Goal: Information Seeking & Learning: Learn about a topic

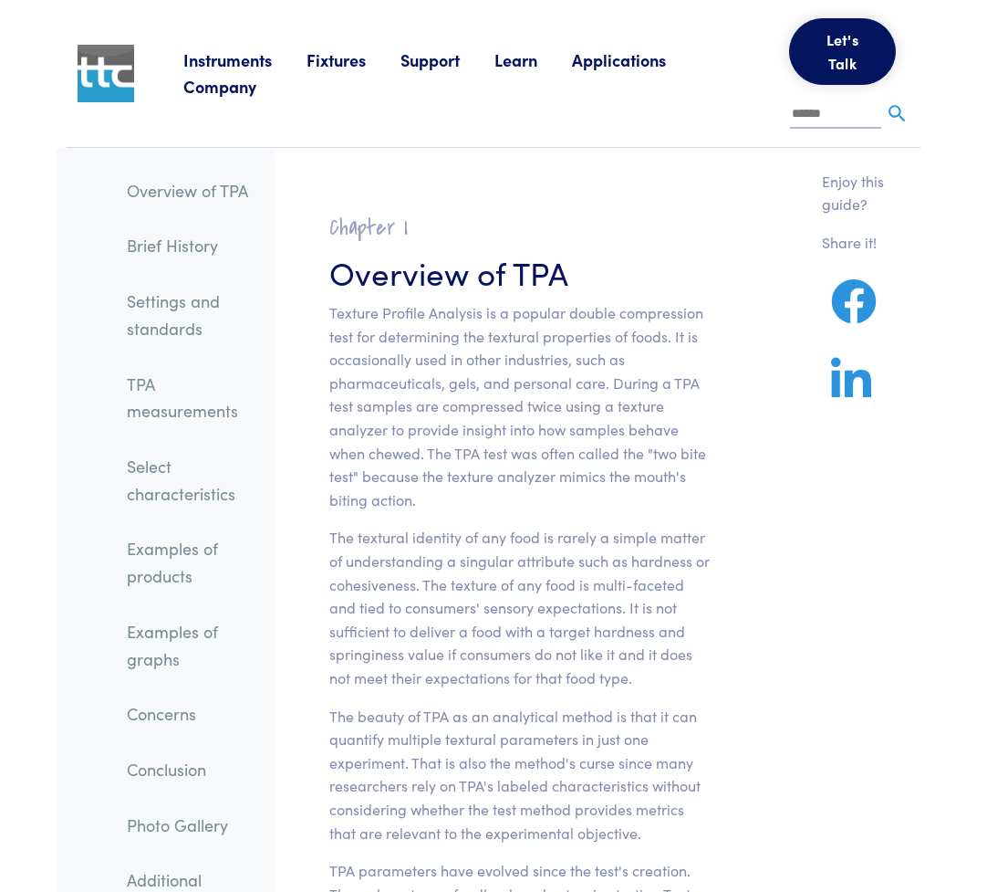
click at [809, 119] on input "text" at bounding box center [835, 114] width 91 height 27
paste input "**********"
type input "**********"
paste input "**********"
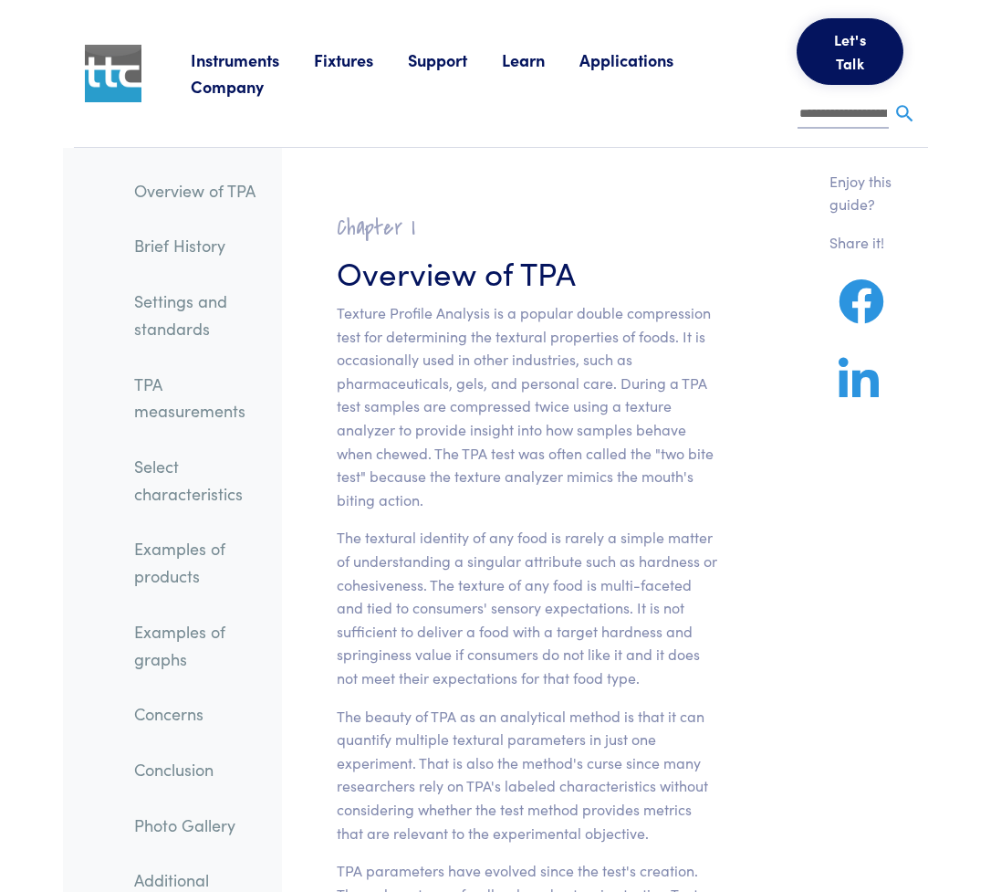
scroll to position [0, 61]
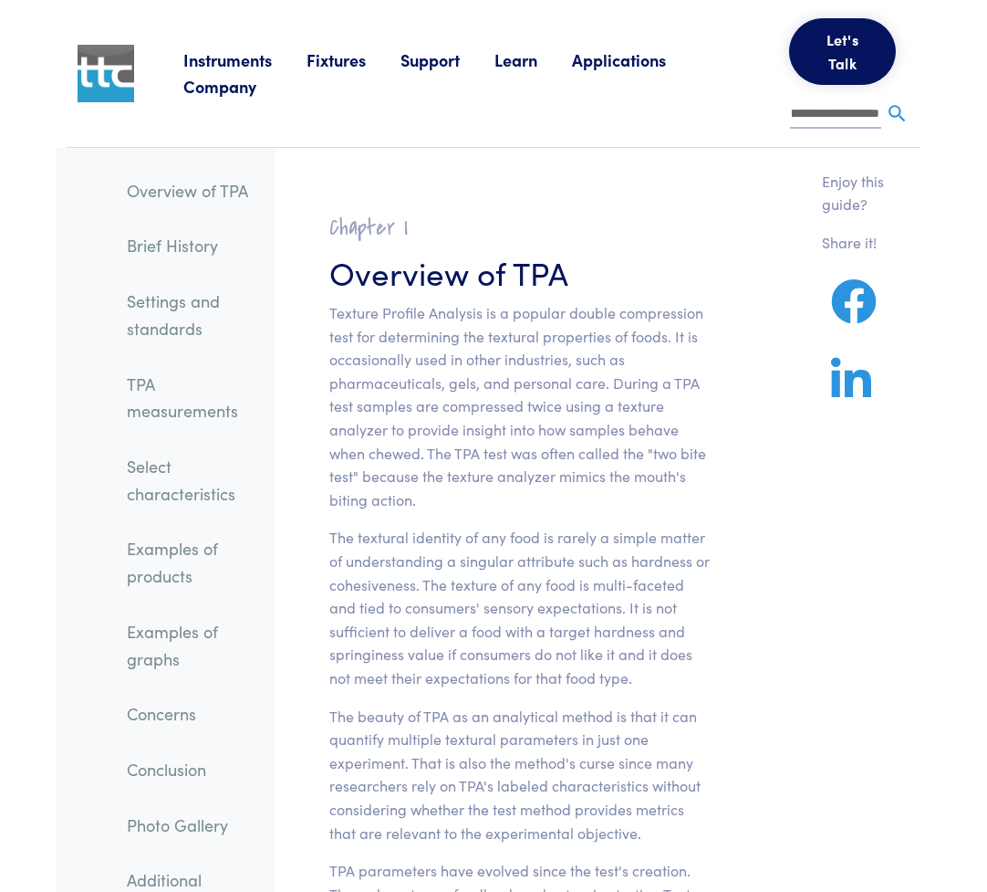
type input "**********"
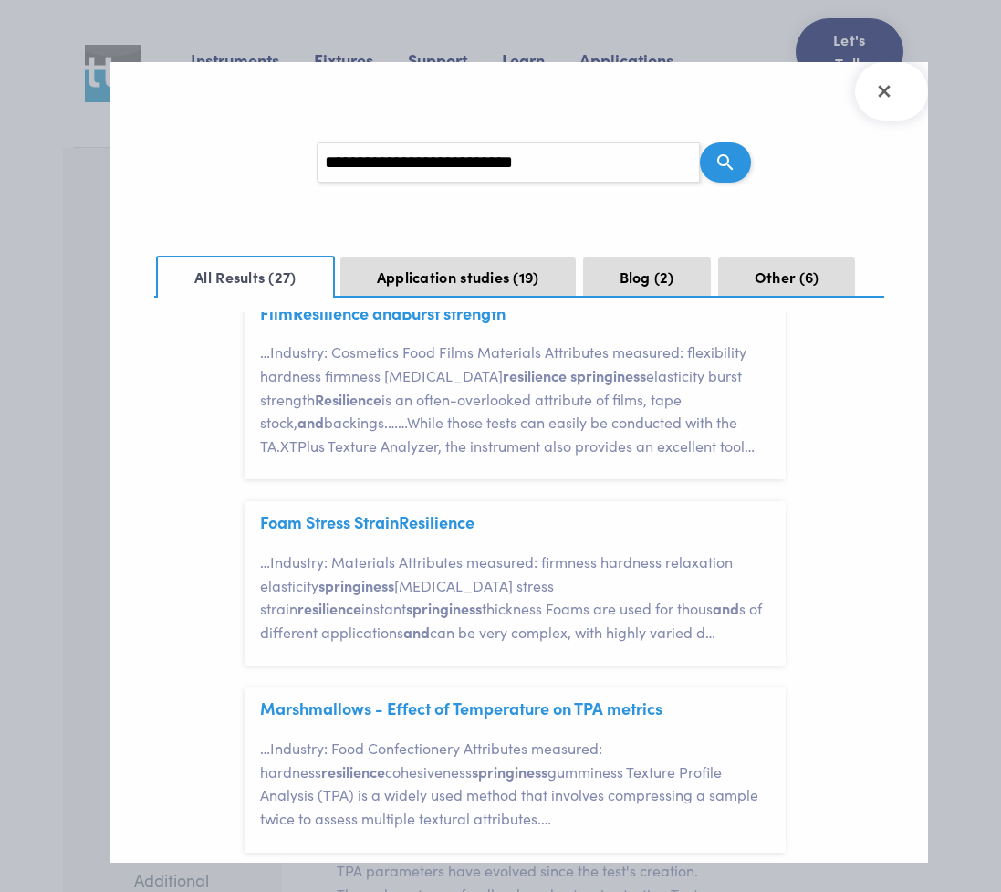
scroll to position [183, 0]
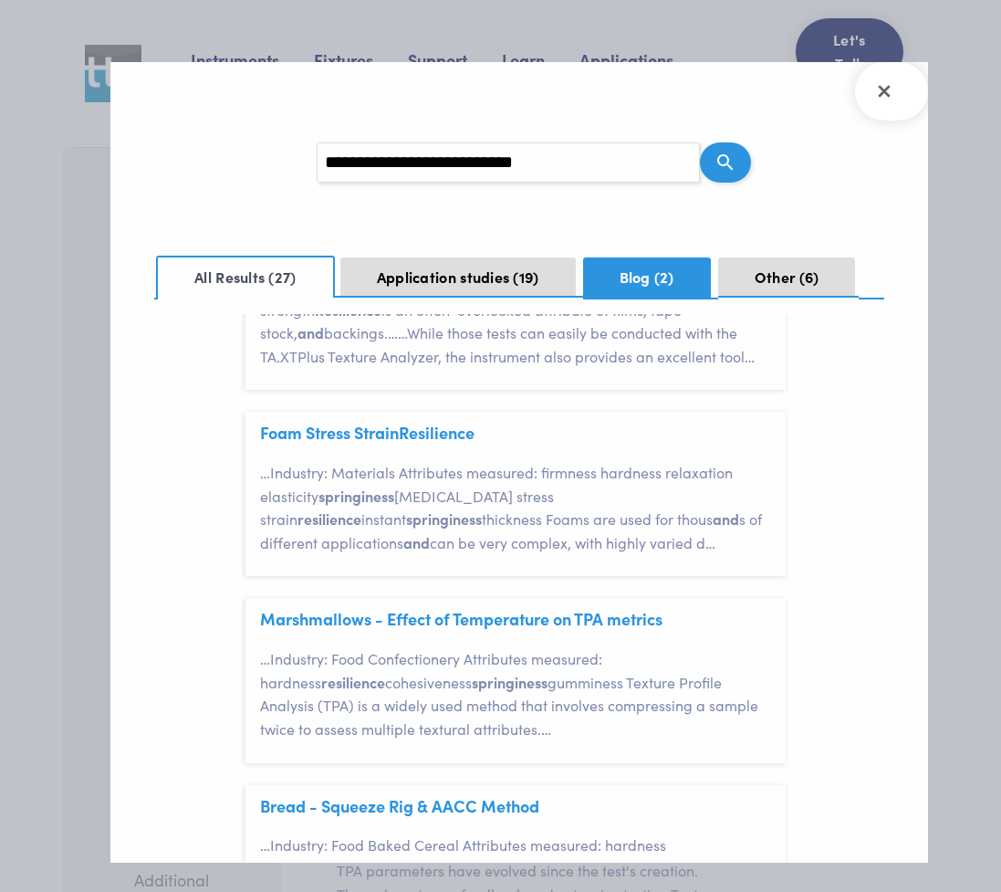
click at [646, 275] on button "Blog 2" at bounding box center [647, 277] width 128 height 40
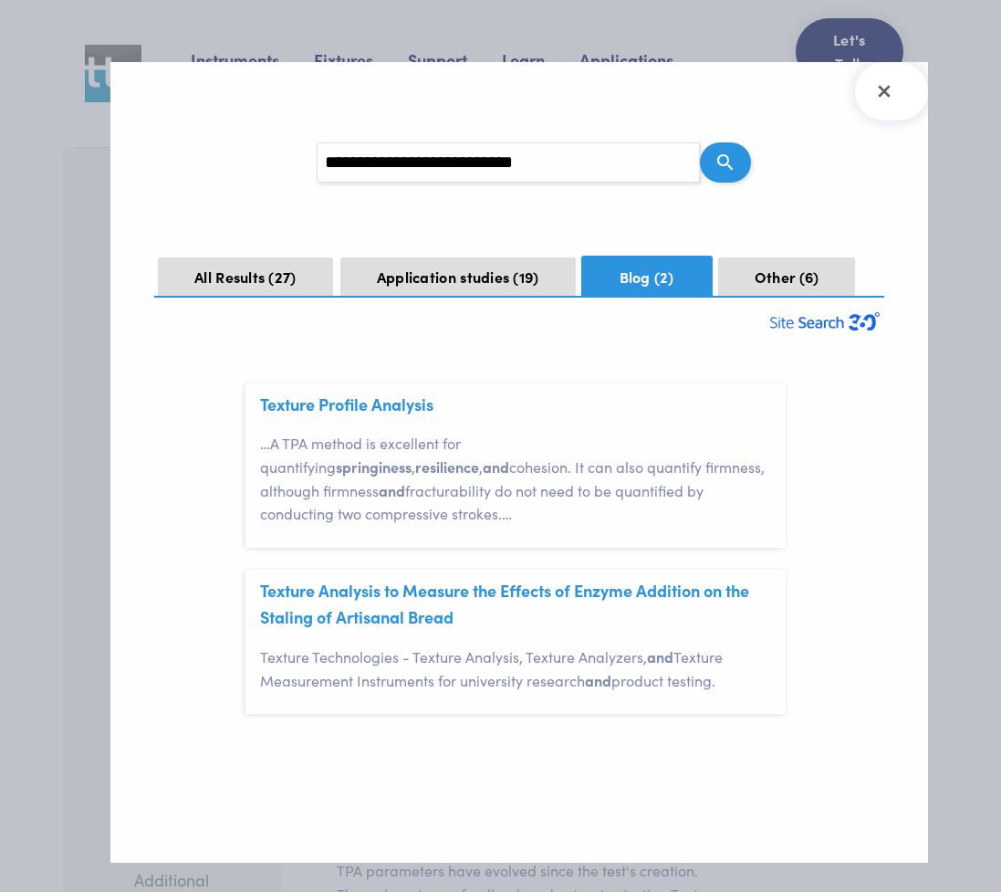
scroll to position [0, 0]
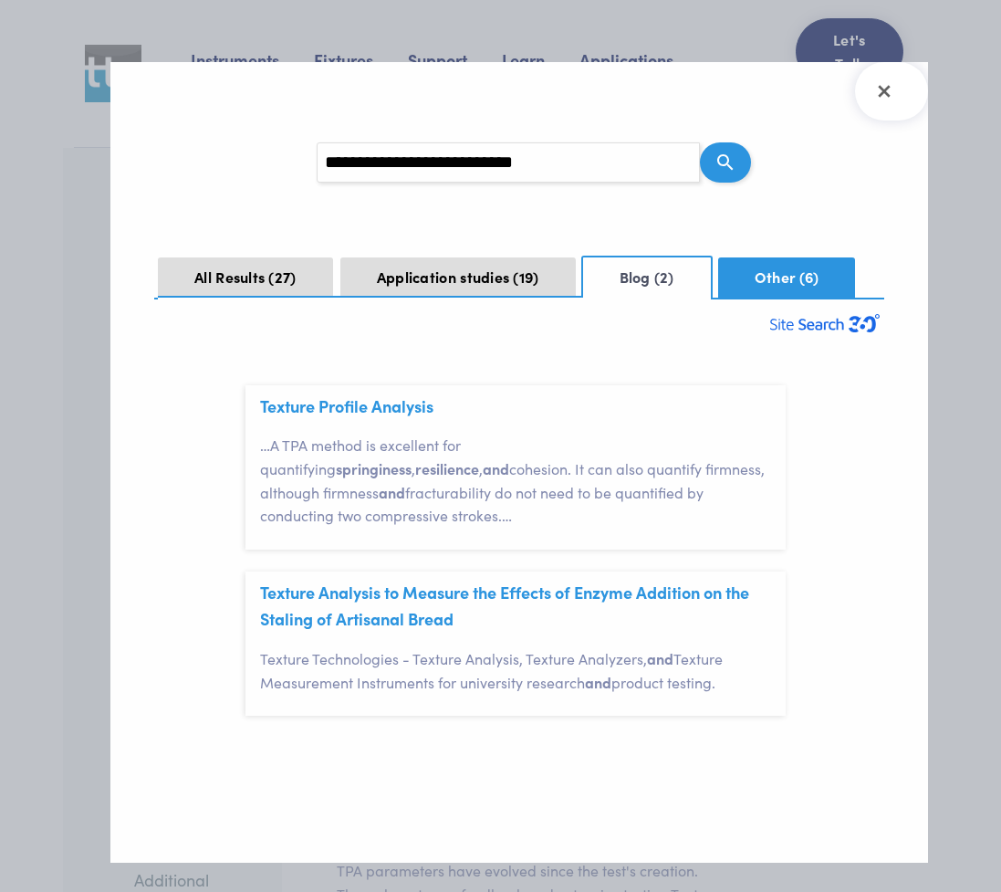
click at [753, 273] on button "Other 6" at bounding box center [786, 277] width 137 height 40
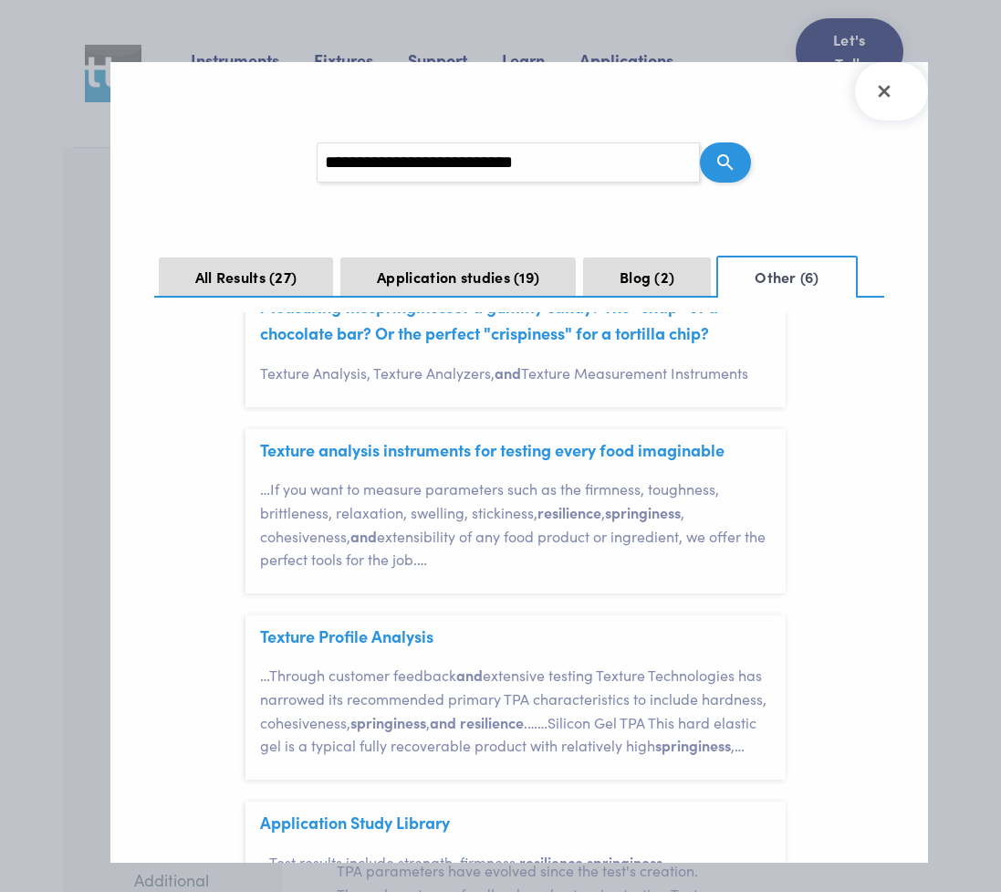
scroll to position [365, 0]
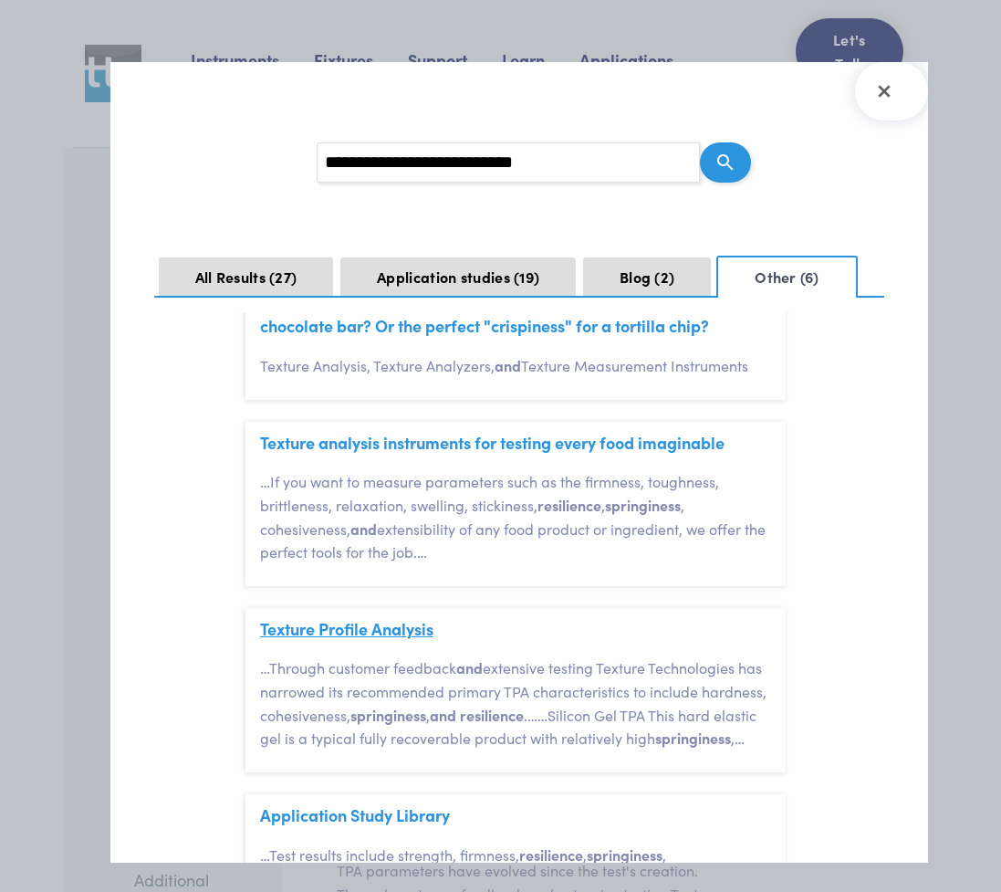
click at [294, 632] on link "Texture Profile Analysis" at bounding box center [346, 628] width 173 height 23
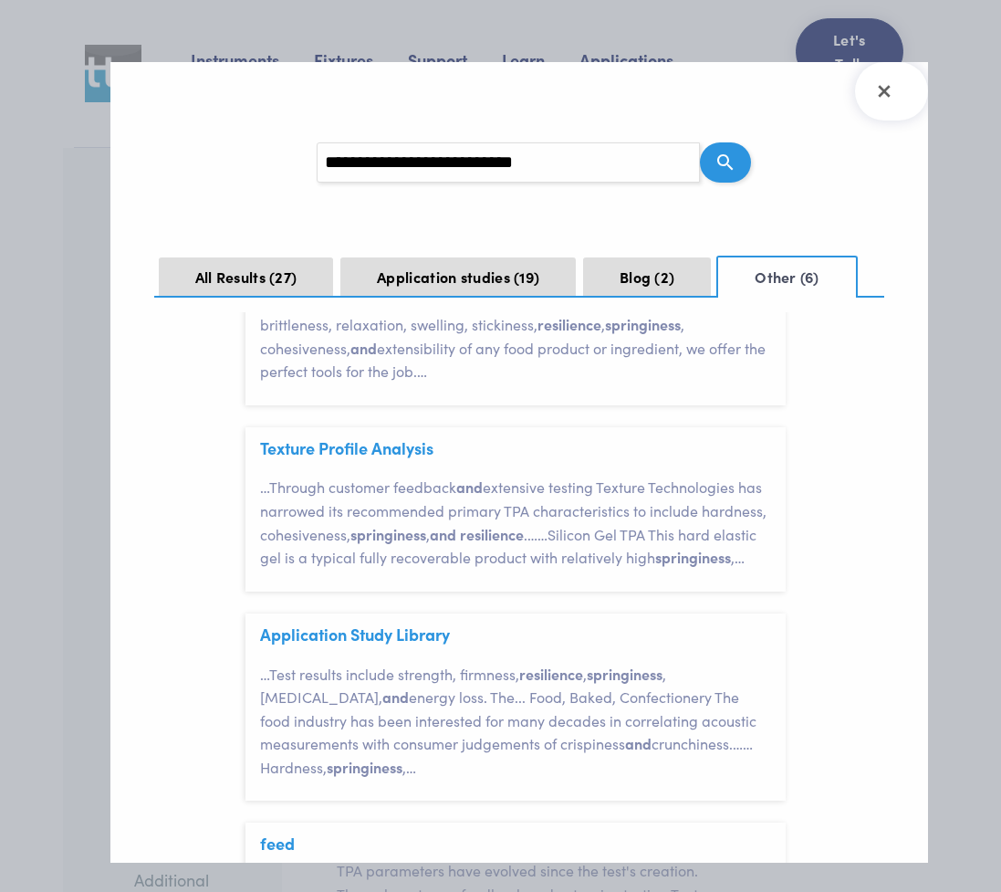
scroll to position [548, 0]
click at [390, 643] on link "Application Study Library" at bounding box center [355, 632] width 190 height 23
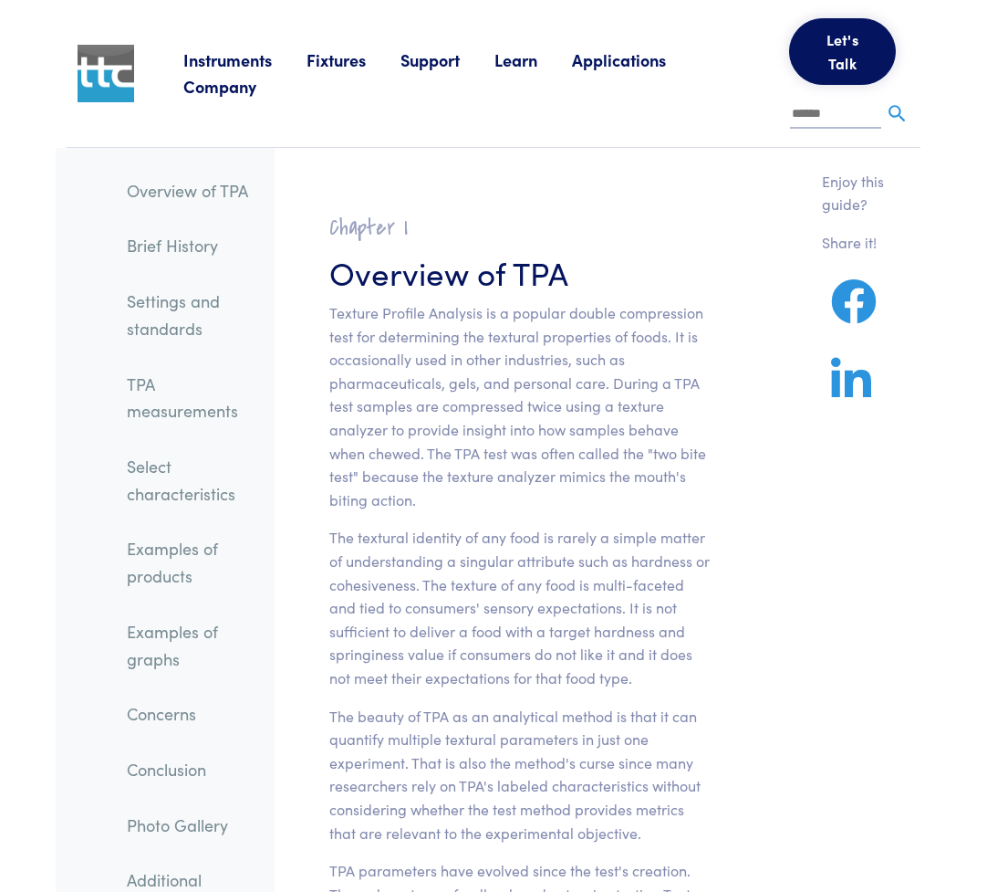
click at [794, 114] on input "text" at bounding box center [835, 114] width 91 height 27
paste input "**********"
drag, startPoint x: 793, startPoint y: 111, endPoint x: 878, endPoint y: 117, distance: 85.1
click at [878, 117] on input "**********" at bounding box center [835, 114] width 91 height 27
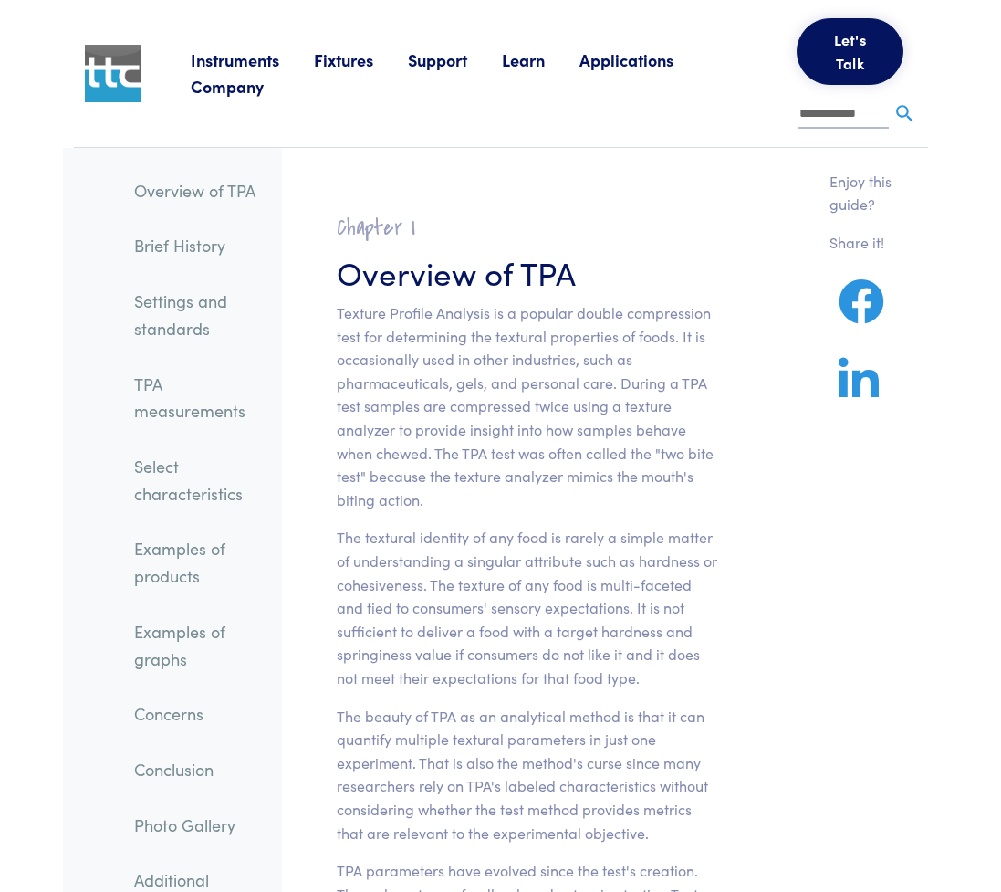
scroll to position [0, 0]
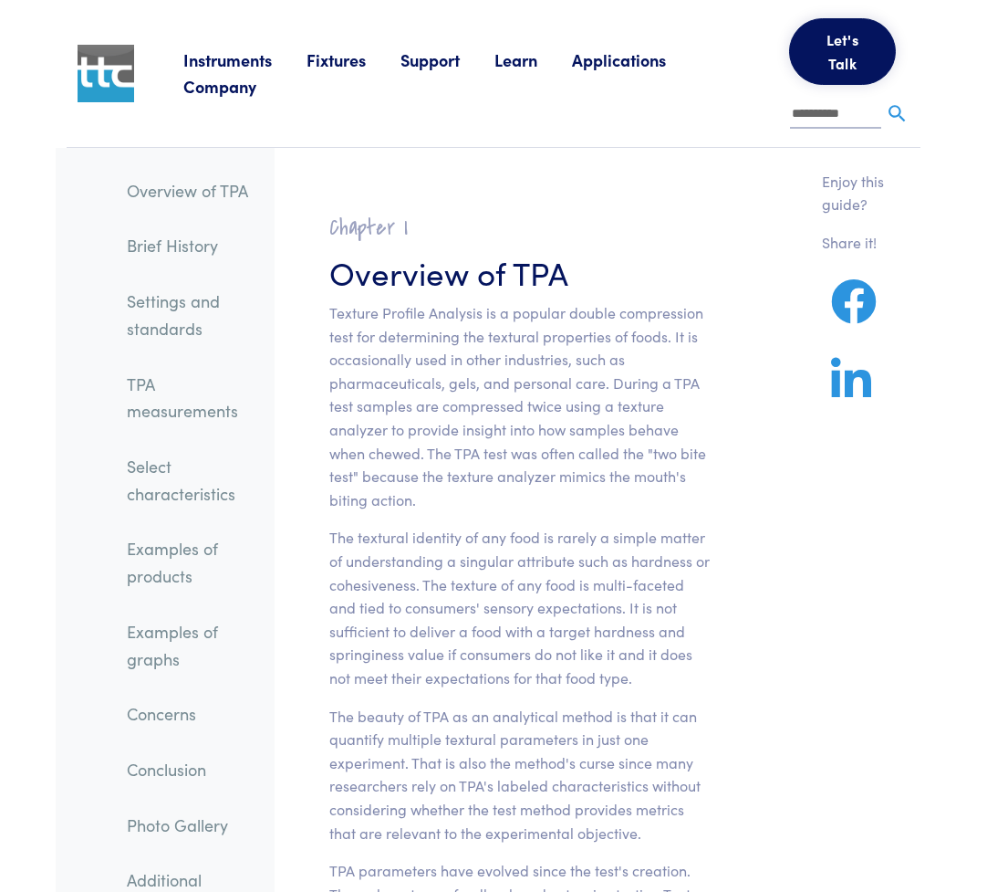
type input "**********"
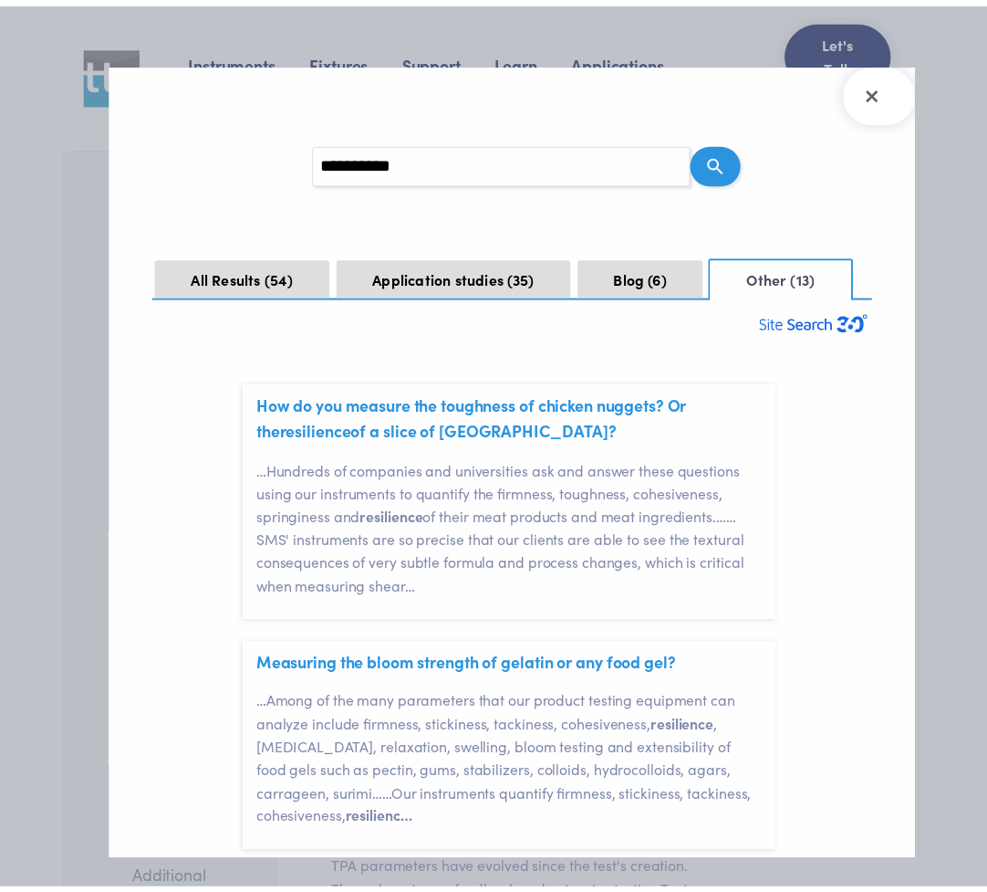
scroll to position [40, 0]
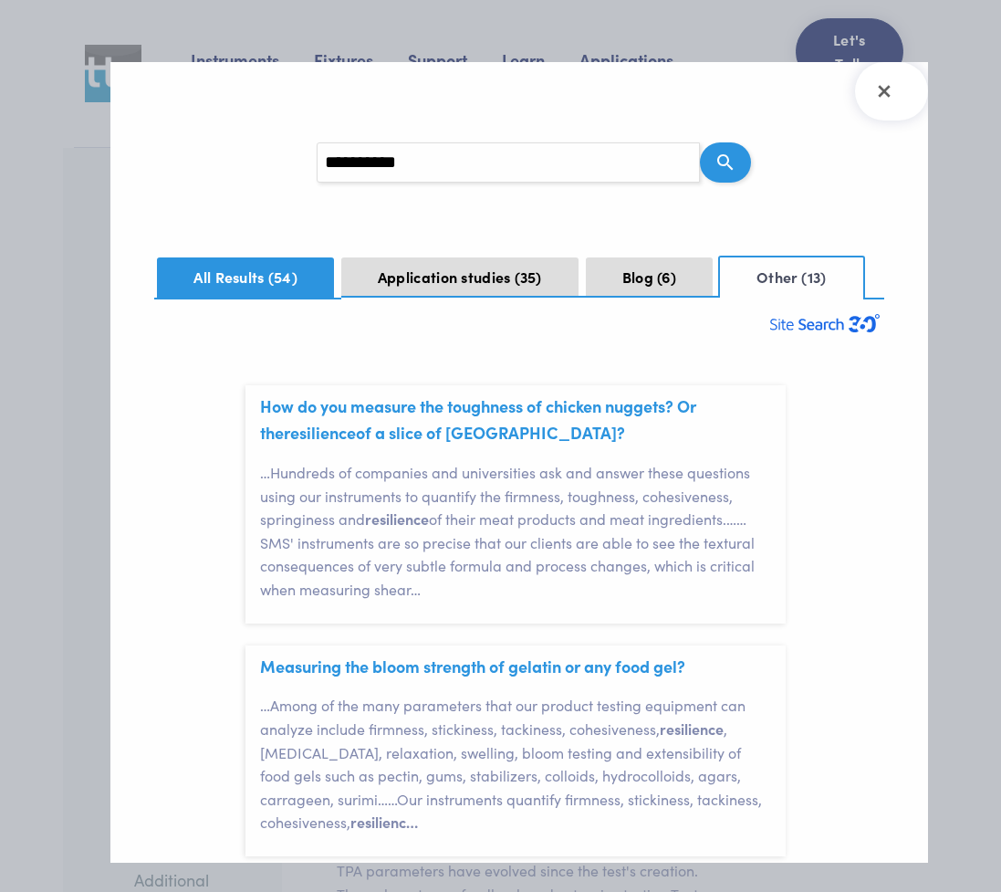
click at [213, 278] on button "All Results 54" at bounding box center [245, 277] width 177 height 40
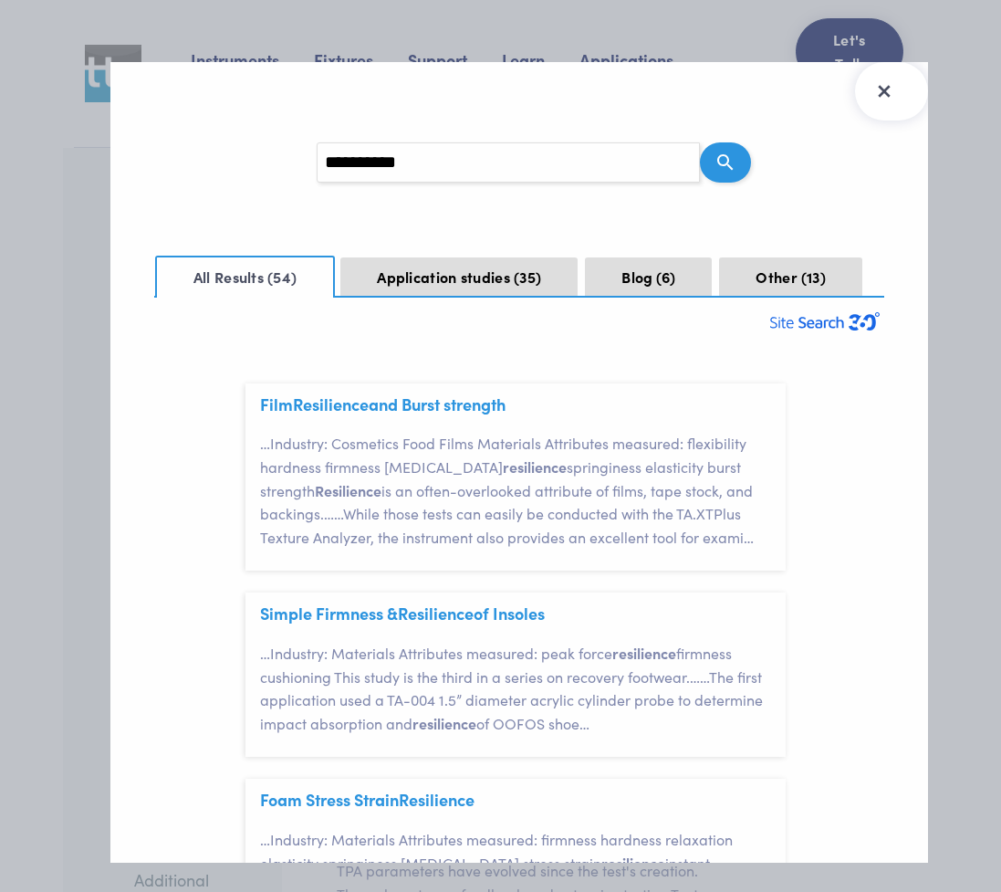
click at [882, 89] on icon "Close Search Results" at bounding box center [884, 91] width 12 height 12
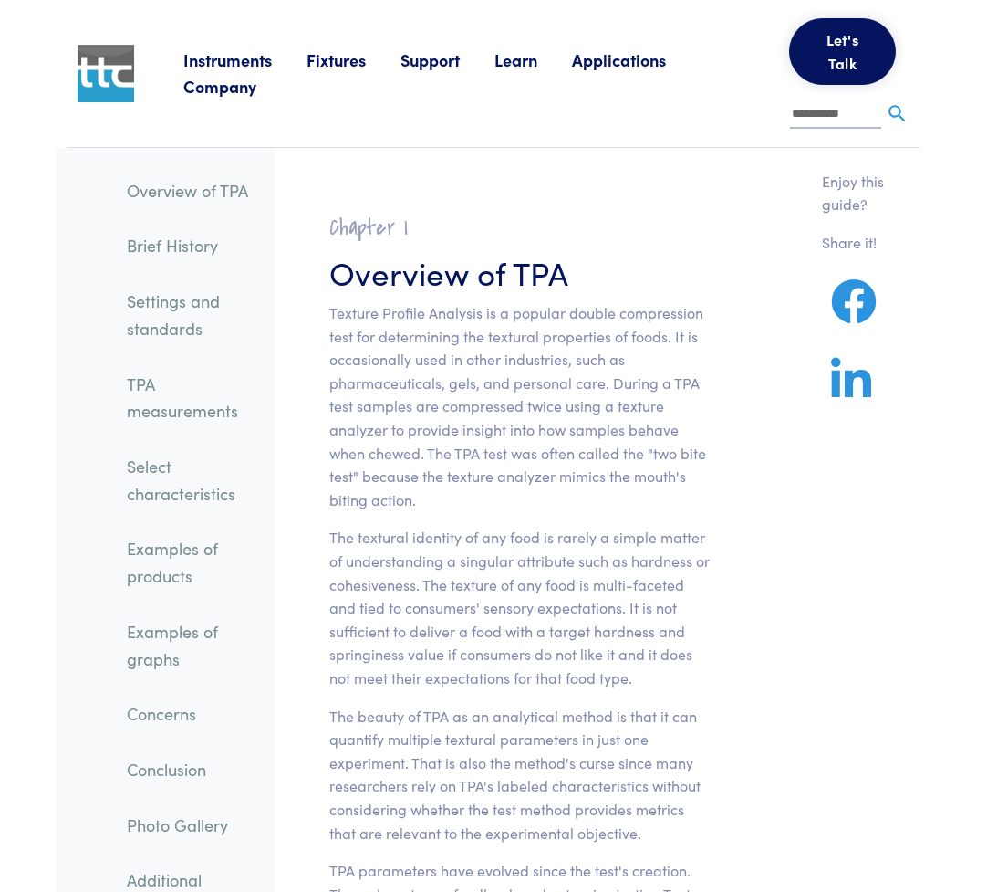
click at [616, 193] on section "Chapter I Overview of TPA Texture Profile Analysis is a popular double compress…" at bounding box center [521, 775] width 471 height 1167
drag, startPoint x: 854, startPoint y: 115, endPoint x: 736, endPoint y: 119, distance: 117.8
click at [736, 119] on div "Instruments Texture Analyzers Measure any physical product characteristic. TA.X…" at bounding box center [546, 73] width 726 height 147
click at [552, 208] on section "Chapter I Overview of TPA Texture Profile Analysis is a popular double compress…" at bounding box center [521, 775] width 471 height 1167
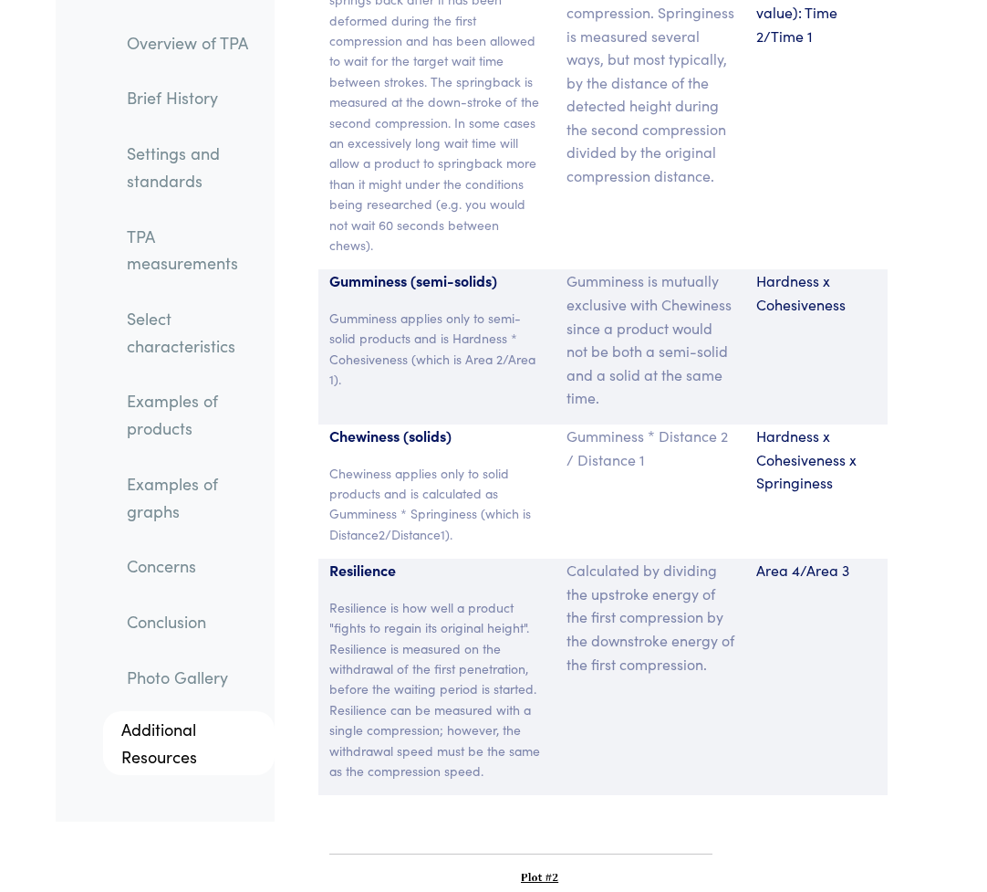
scroll to position [22570, 0]
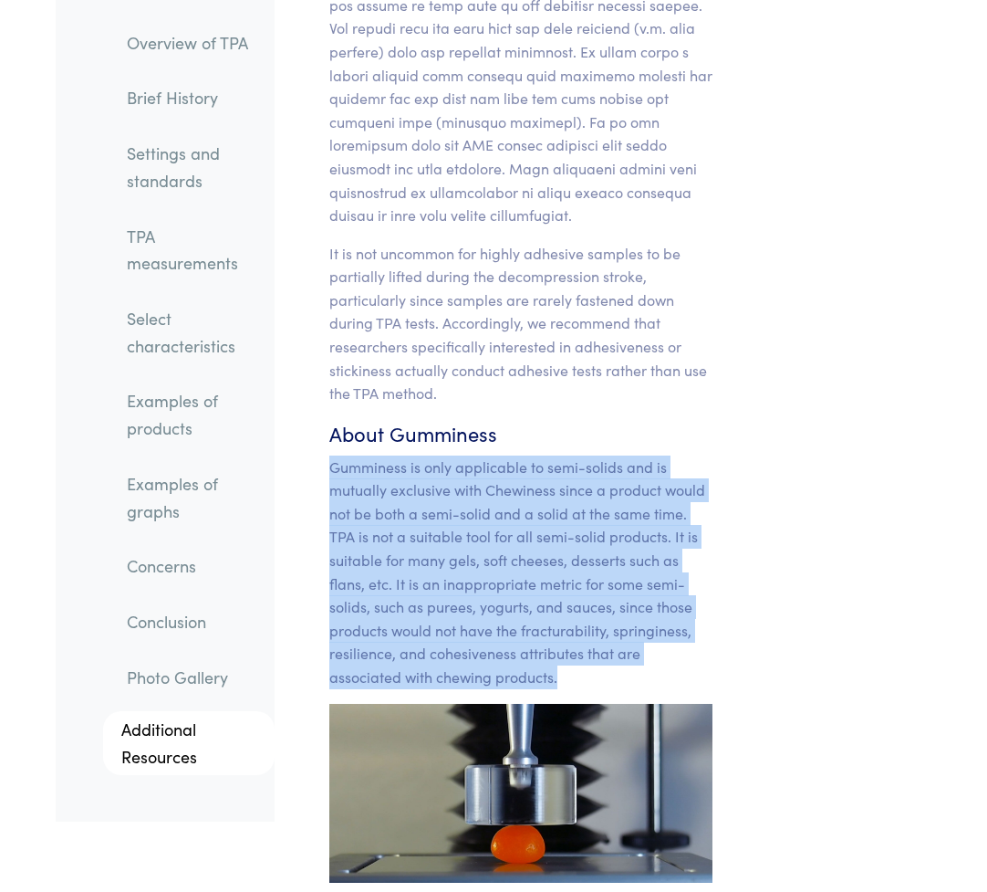
drag, startPoint x: 558, startPoint y: 478, endPoint x: 329, endPoint y: 261, distance: 315.0
click at [329, 455] on p "Gumminess is only applicable to semi-solids and is mutually exclusive with Chew…" at bounding box center [520, 572] width 383 height 234
copy p "Gumminess is only applicable to semi-solids and is mutually exclusive with Chew…"
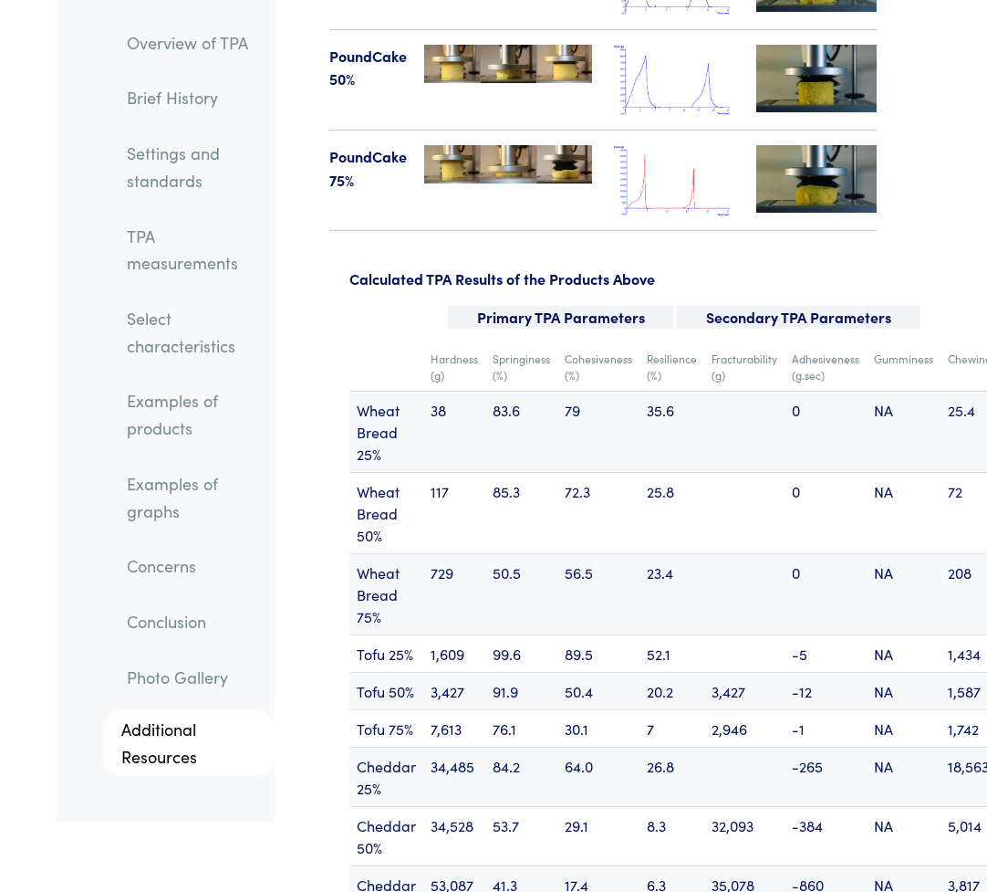
scroll to position [26687, 0]
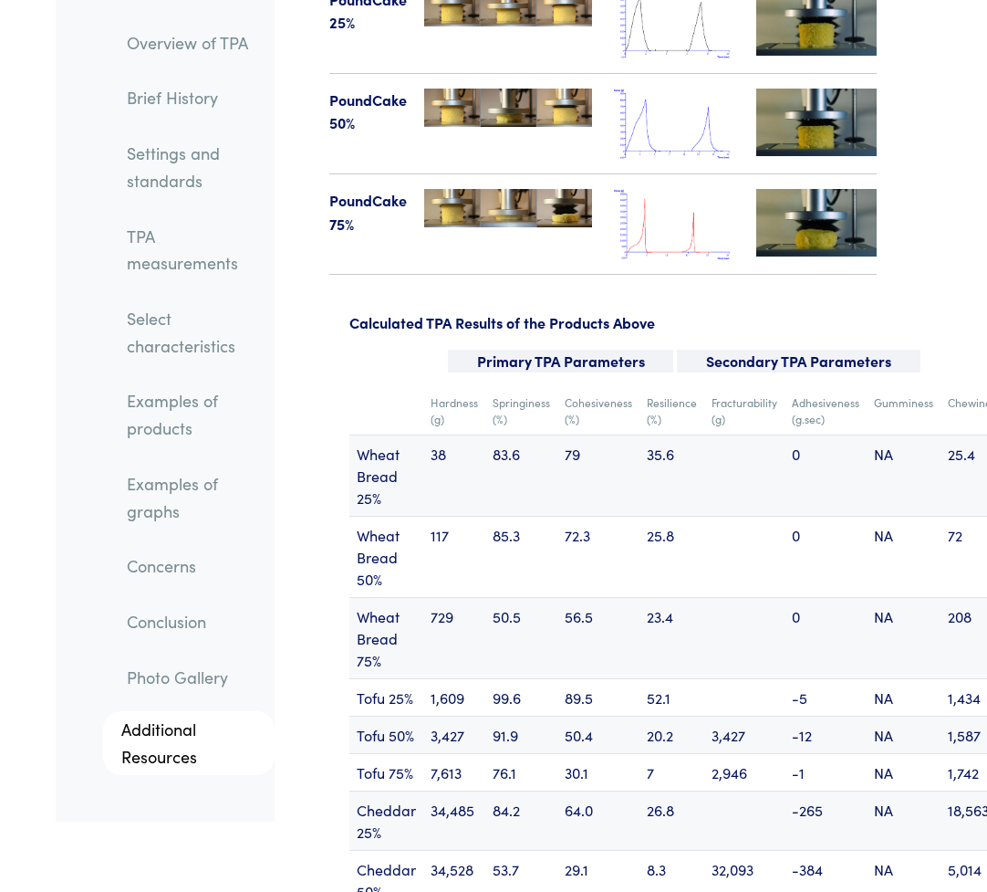
click at [172, 677] on link "Photo Gallery" at bounding box center [193, 677] width 162 height 42
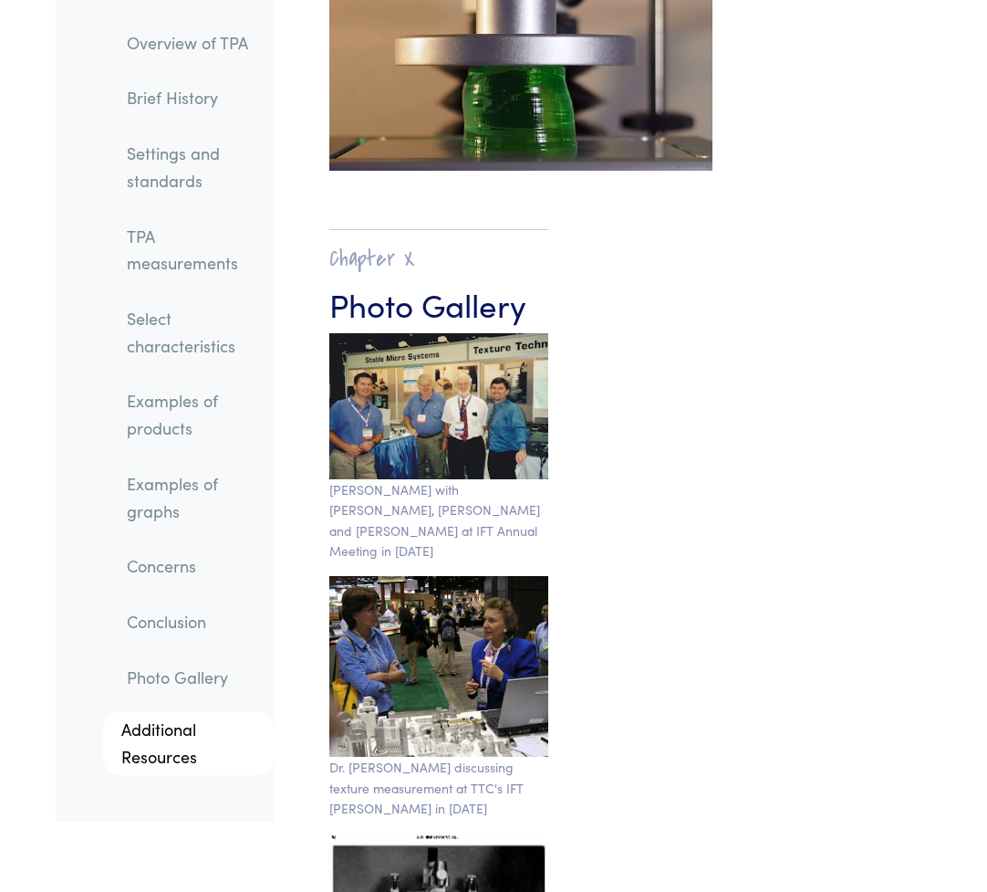
scroll to position [35876, 0]
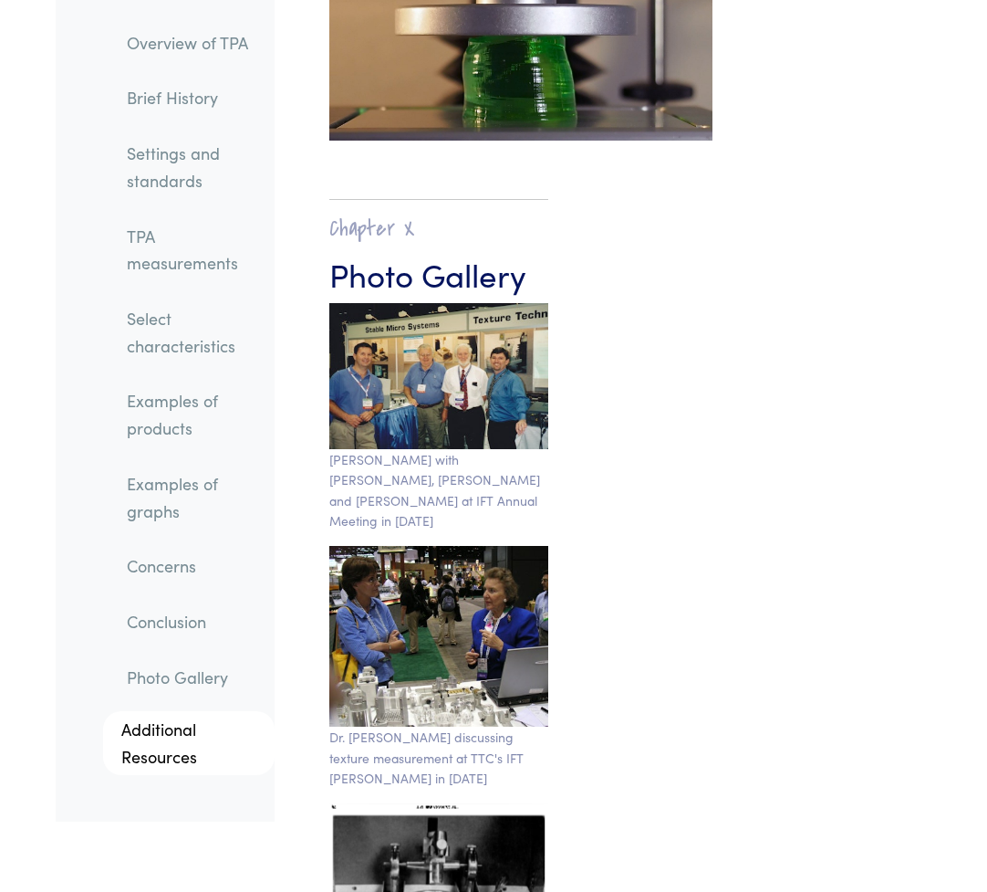
click at [164, 507] on link "Examples of graphs" at bounding box center [193, 497] width 162 height 68
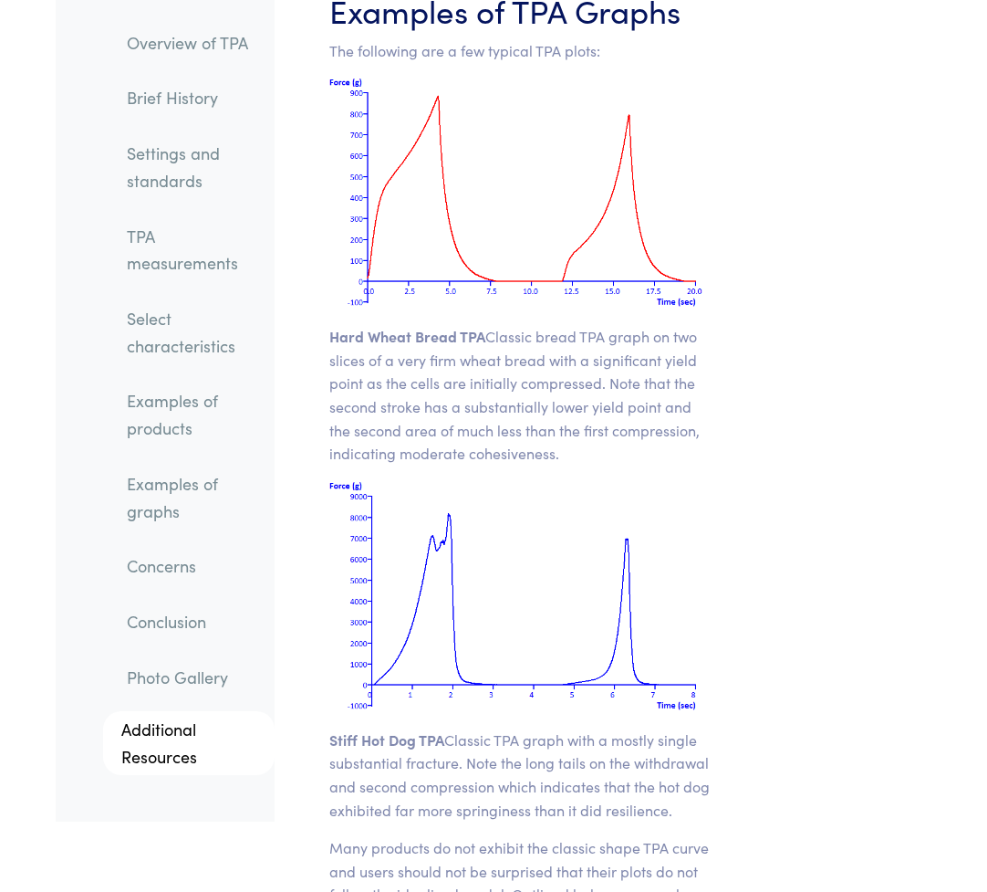
scroll to position [28702, 0]
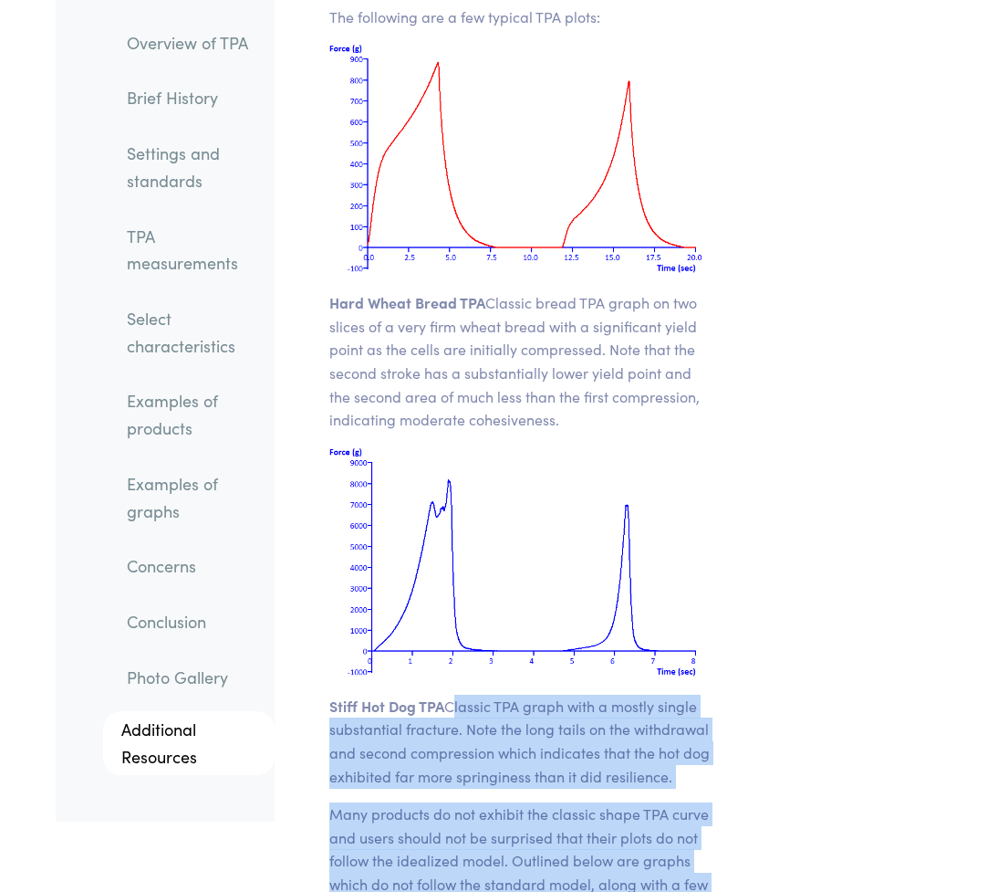
drag, startPoint x: 449, startPoint y: 475, endPoint x: 454, endPoint y: 673, distance: 197.2
copy section "Classic TPA graph with a mostly single substantial fracture. Note the long tail…"
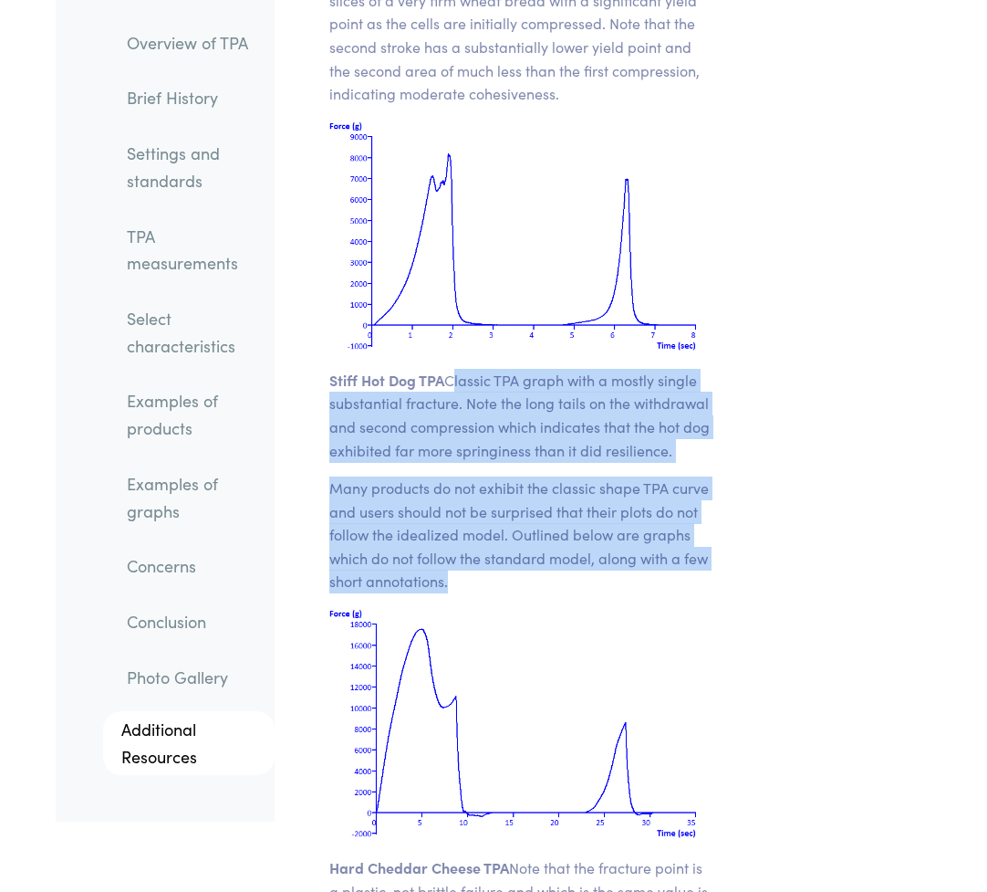
scroll to position [29067, 0]
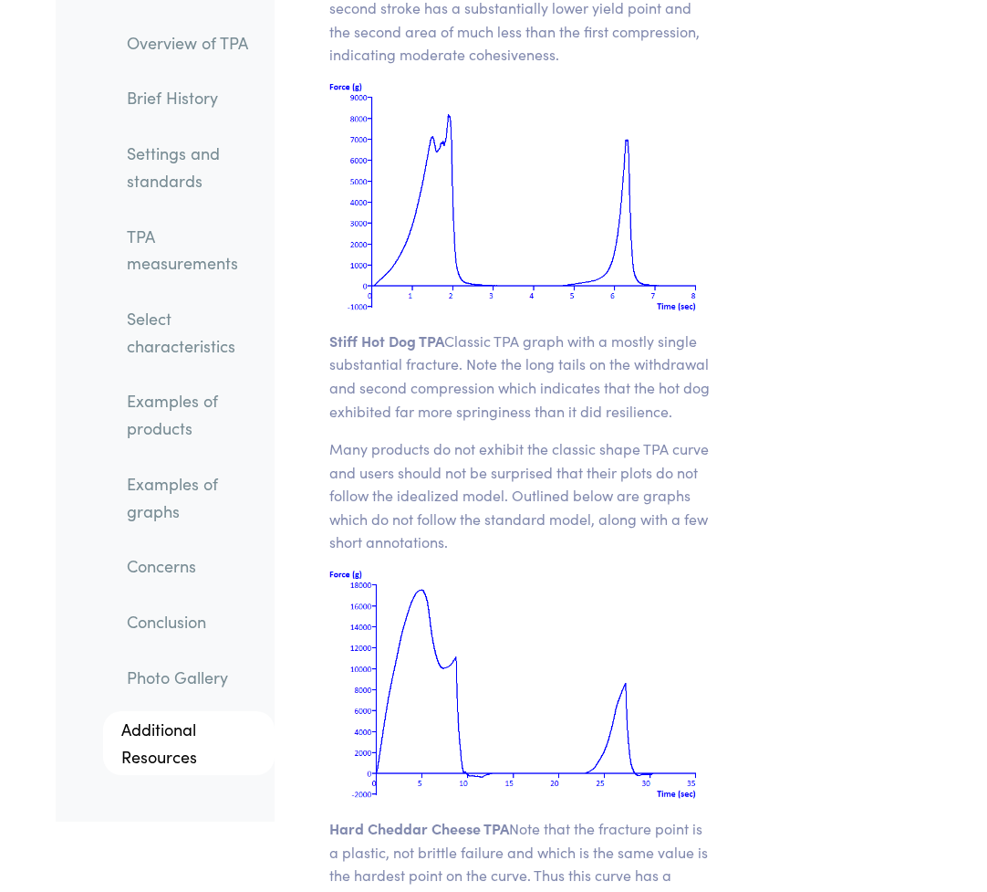
click at [448, 817] on p "Hard Cheddar Cheese TPA Note that the fracture point is a plastic, not brittle …" at bounding box center [520, 875] width 383 height 117
drag, startPoint x: 329, startPoint y: 599, endPoint x: 473, endPoint y: 685, distance: 167.5
click at [473, 817] on p "Hard Cheddar Cheese TPA Note that the fracture point is a plastic, not brittle …" at bounding box center [520, 875] width 383 height 117
copy p "Hard Cheddar Cheese TPA Note that the fracture point is a plastic, not brittle …"
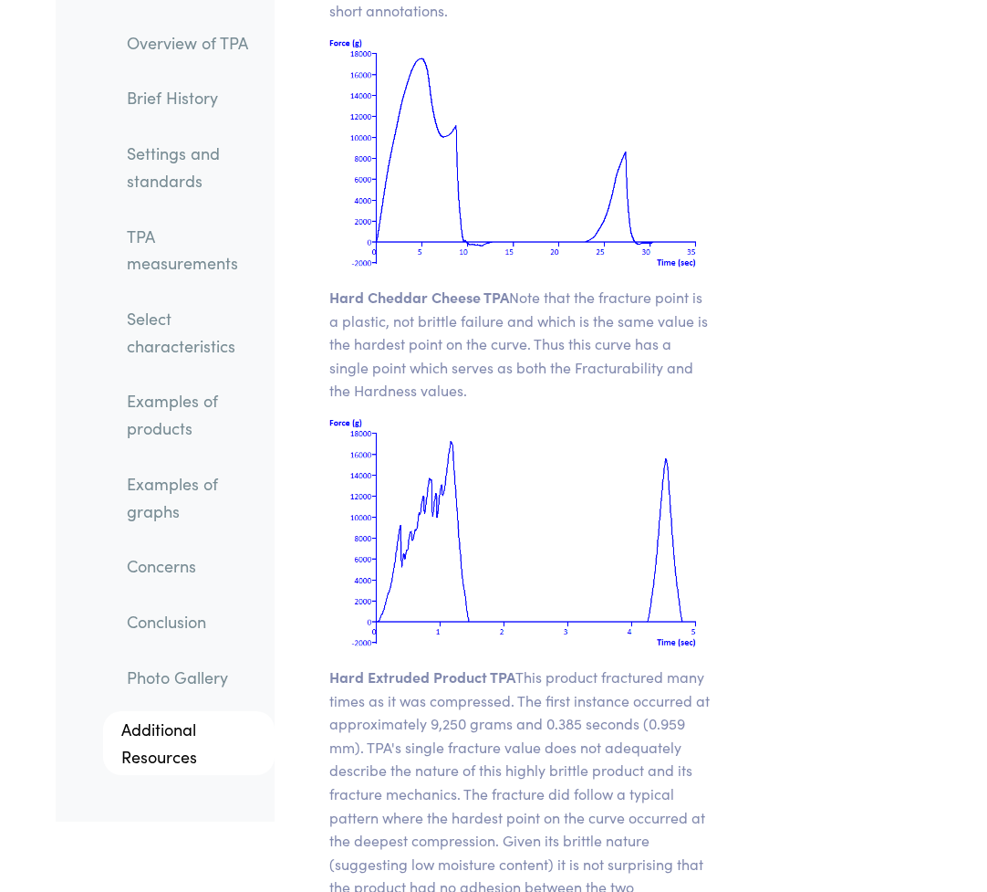
scroll to position [29615, 0]
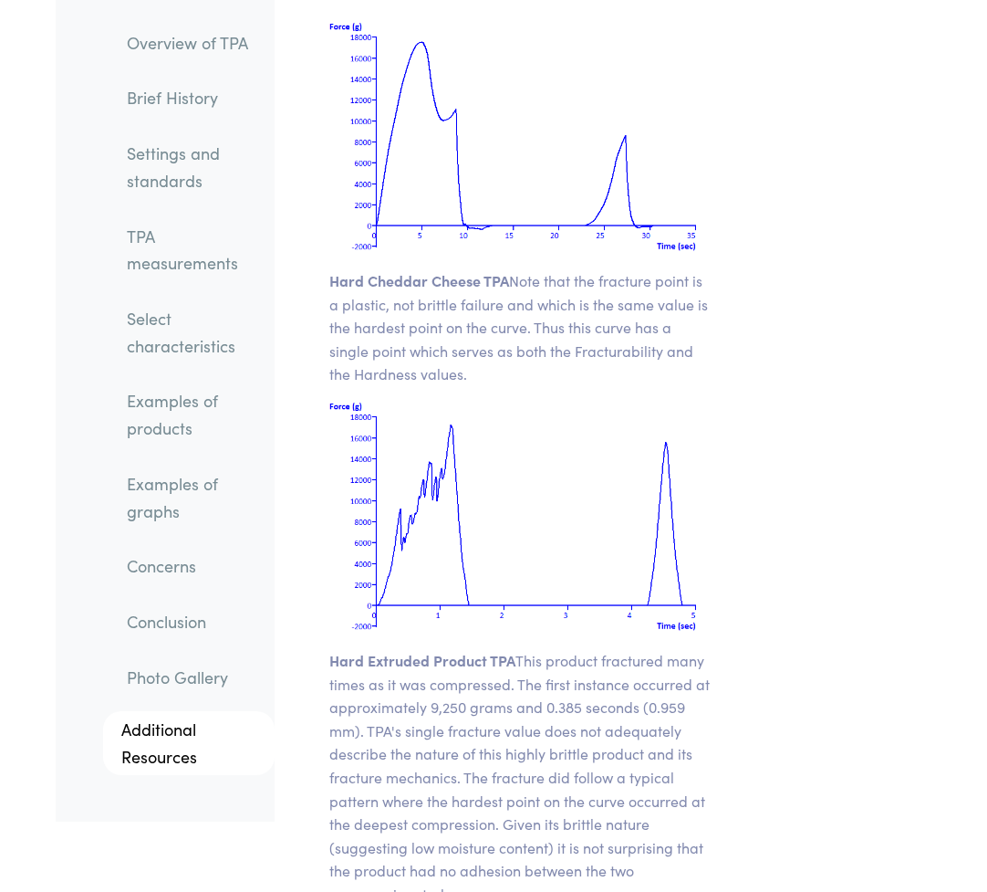
drag, startPoint x: 330, startPoint y: 428, endPoint x: 490, endPoint y: 656, distance: 278.5
click at [490, 656] on p "Hard Extruded Product TPA This product fractured many times as it was compresse…" at bounding box center [520, 777] width 383 height 257
copy p "Hard Extruded Product TPA This product fractured many times as it was compresse…"
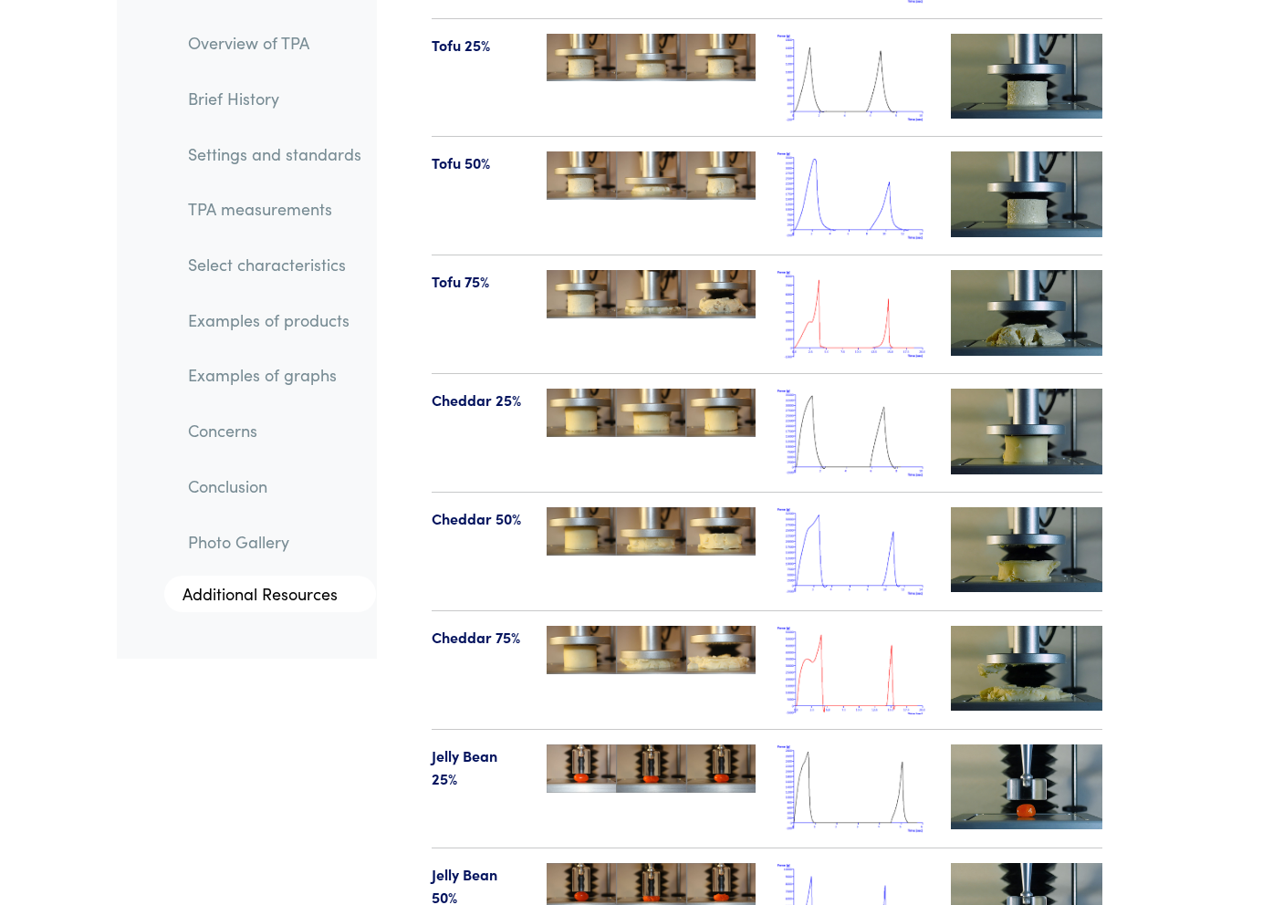
scroll to position [21894, 0]
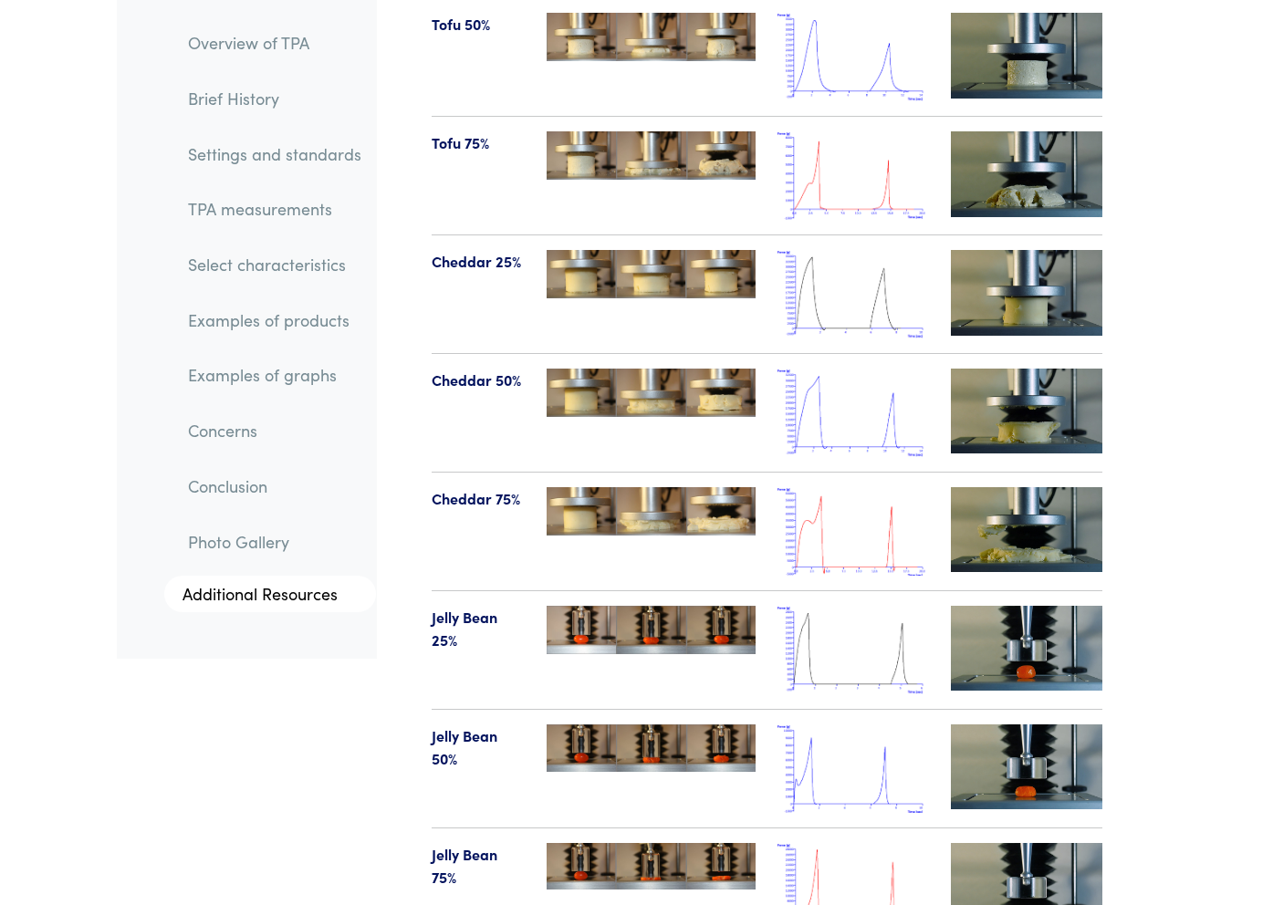
copy td "Cheddar"
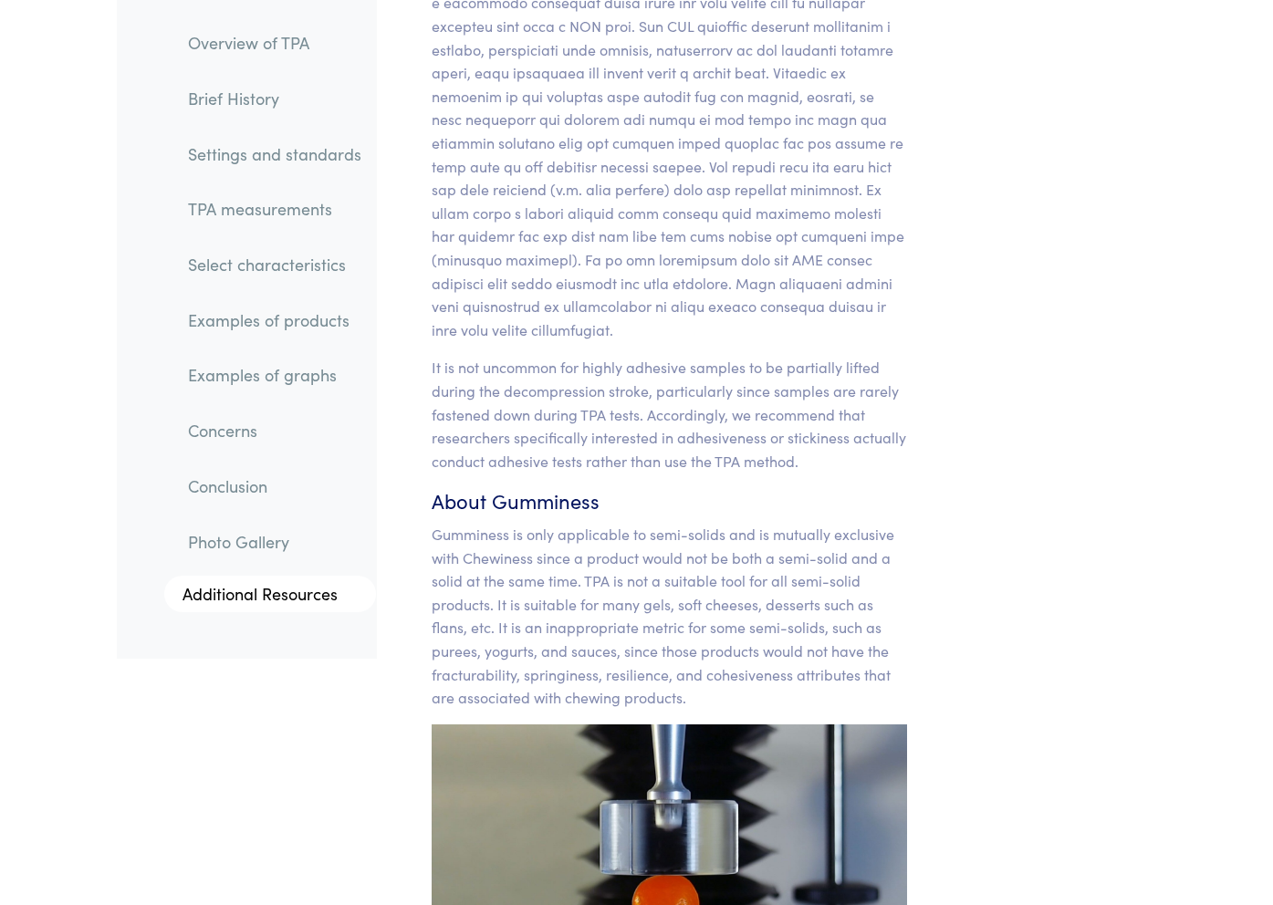
scroll to position [19351, 0]
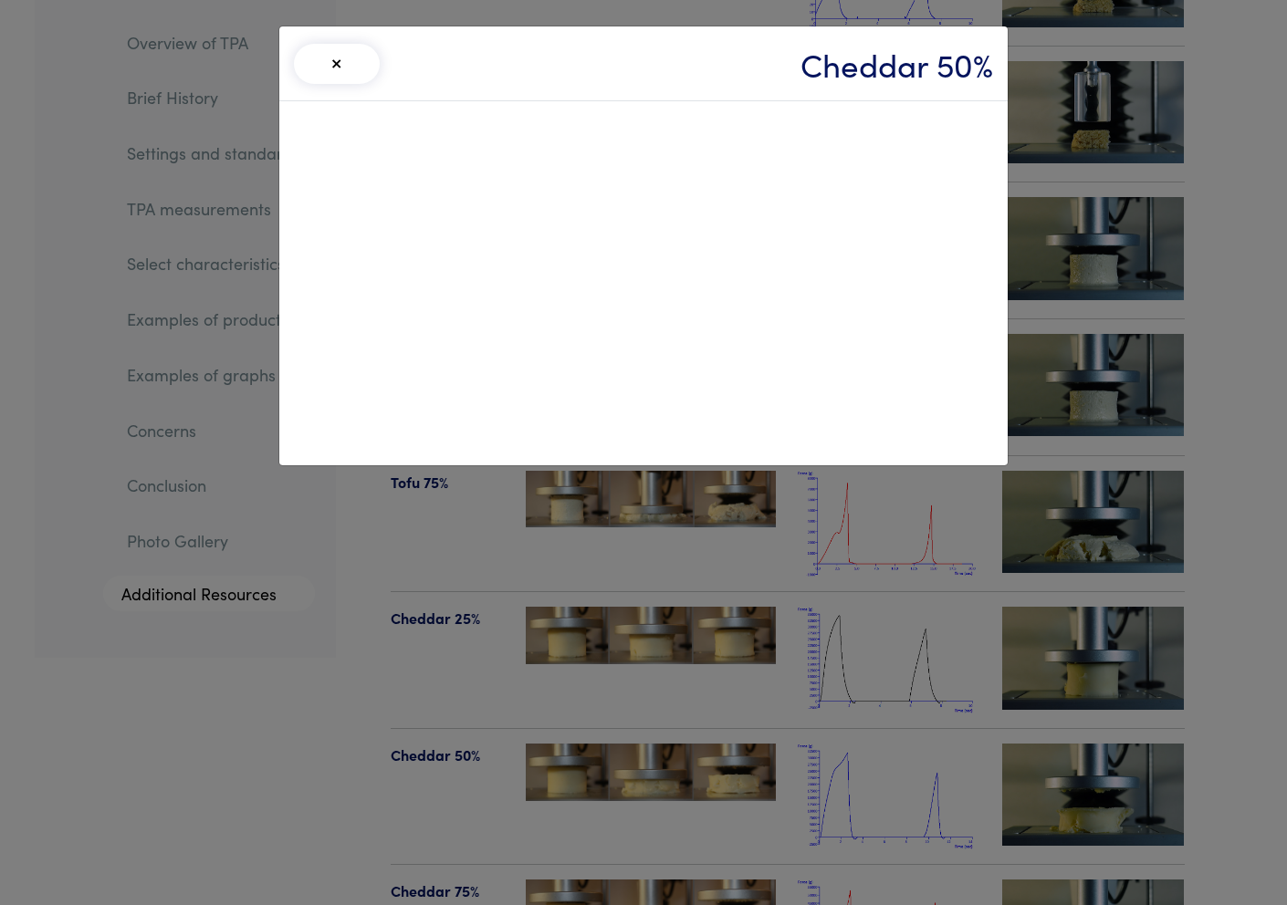
click at [330, 59] on button "×" at bounding box center [337, 64] width 86 height 40
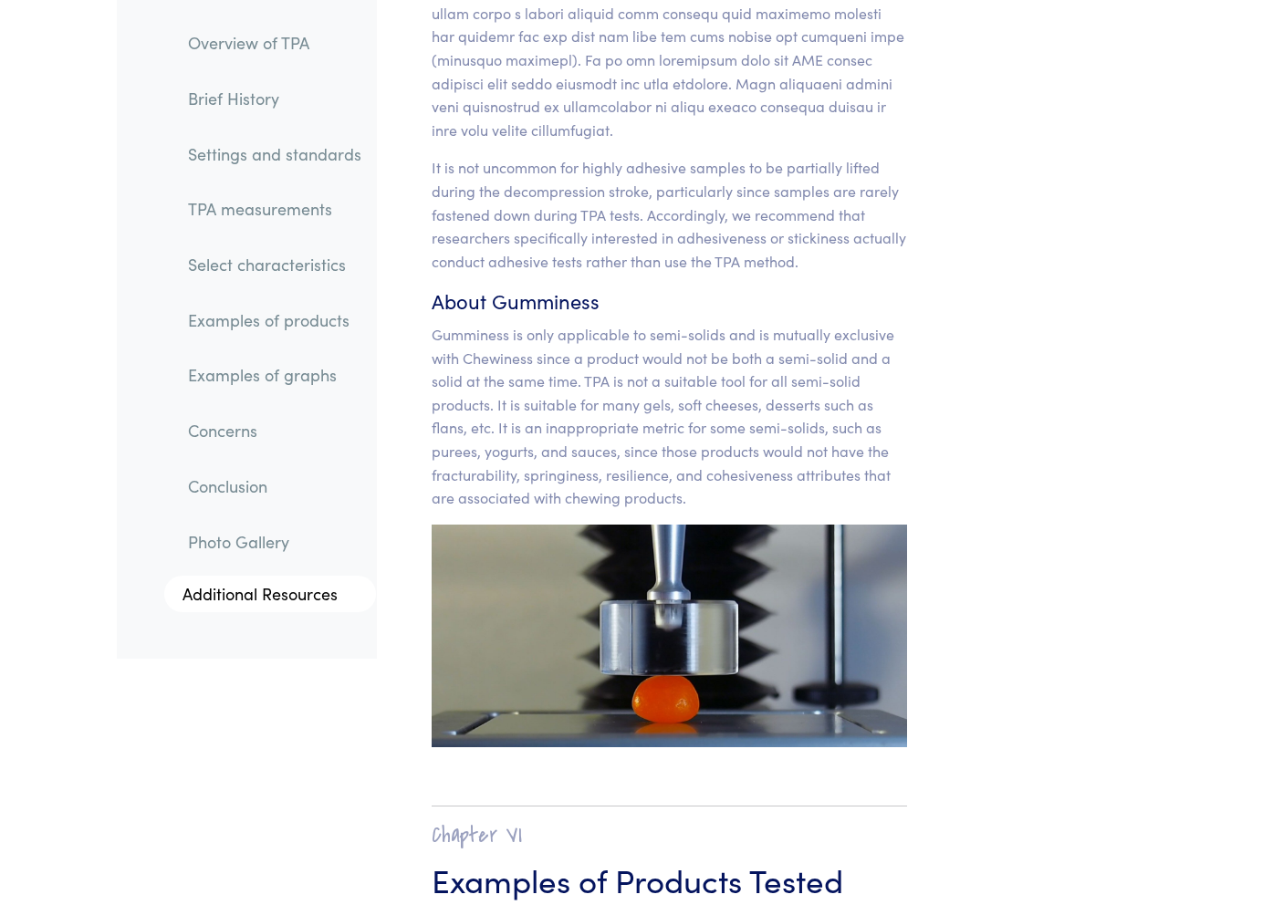
scroll to position [19533, 0]
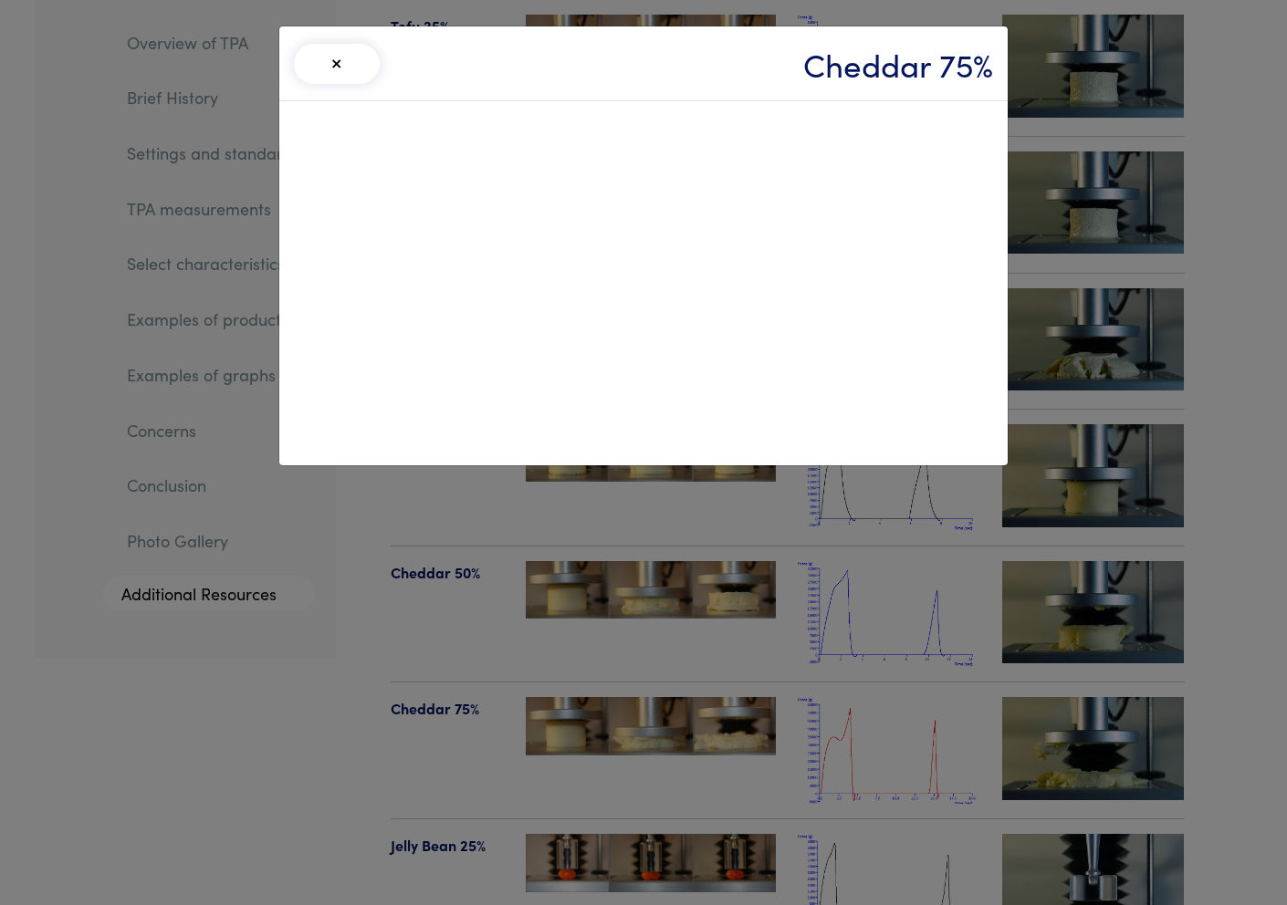
click at [329, 64] on button "×" at bounding box center [337, 64] width 86 height 40
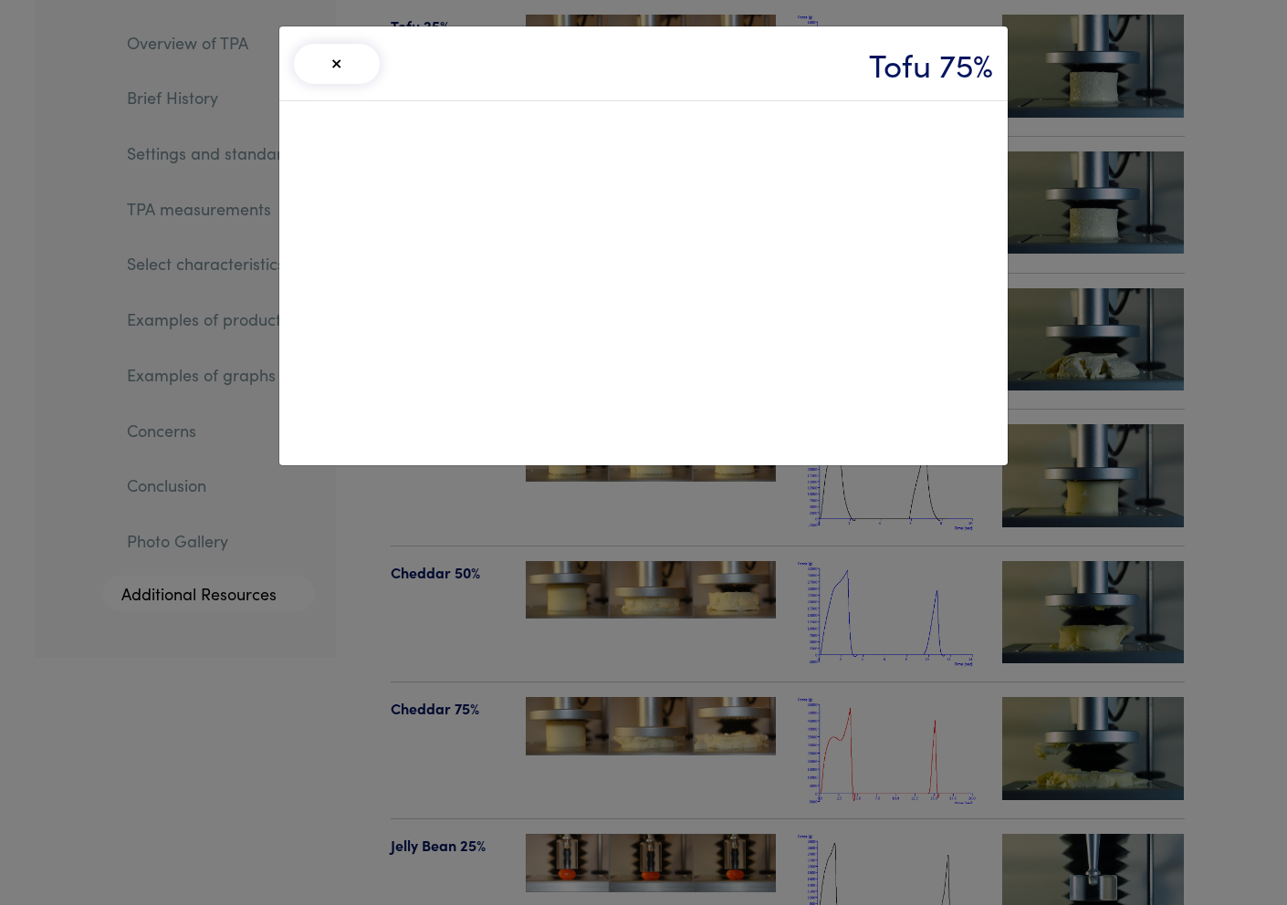
click at [333, 68] on button "×" at bounding box center [337, 64] width 86 height 40
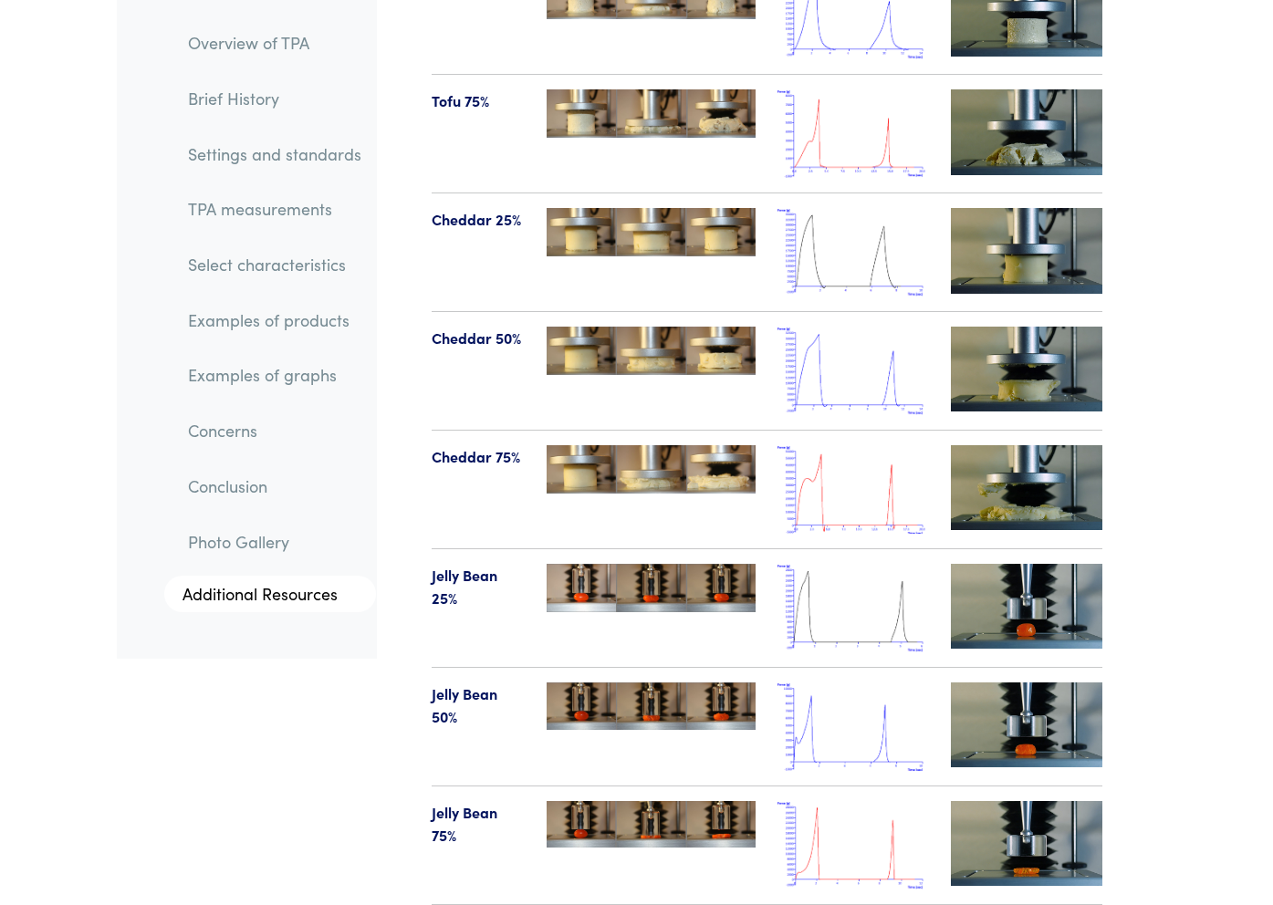
scroll to position [24199, 0]
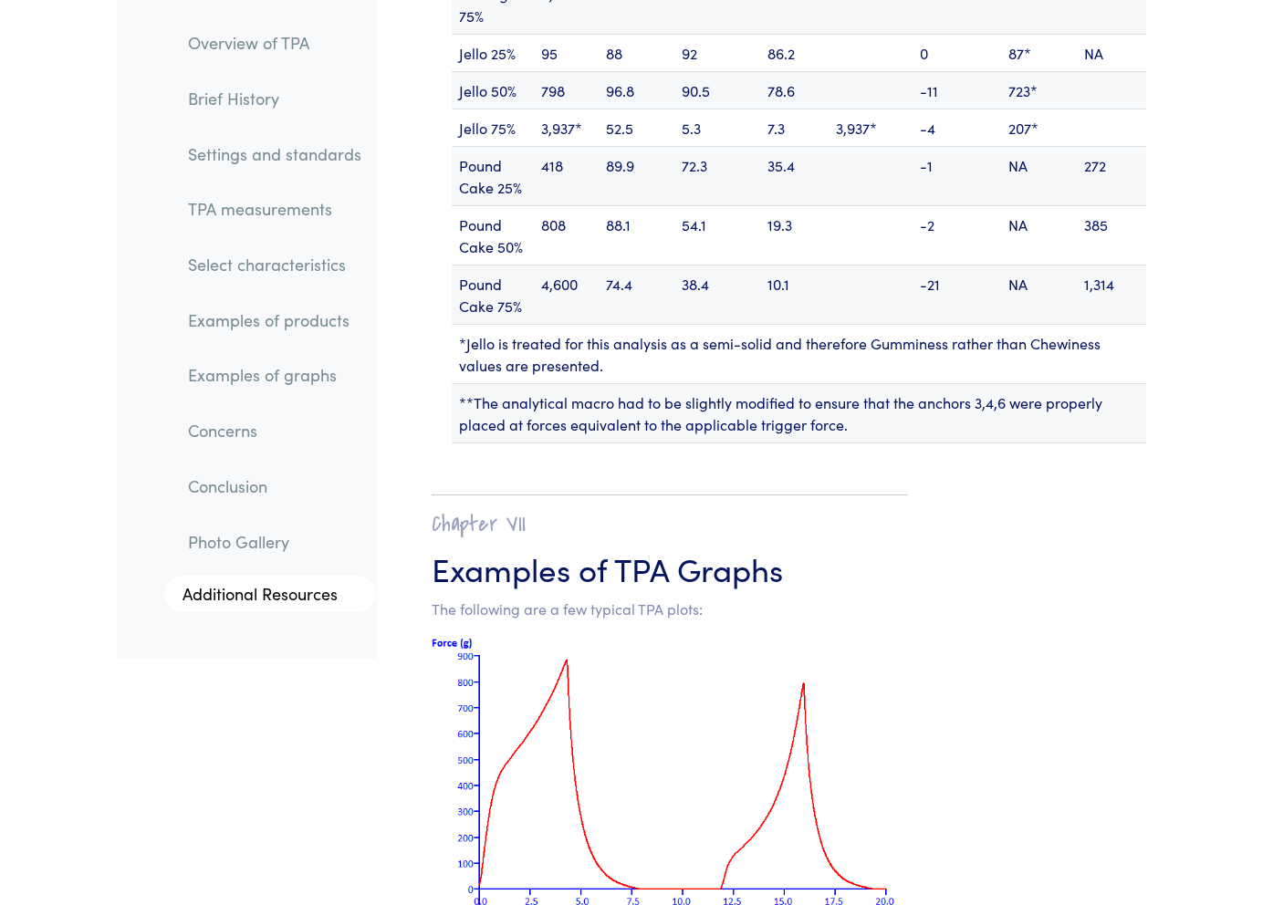
scroll to position [24929, 0]
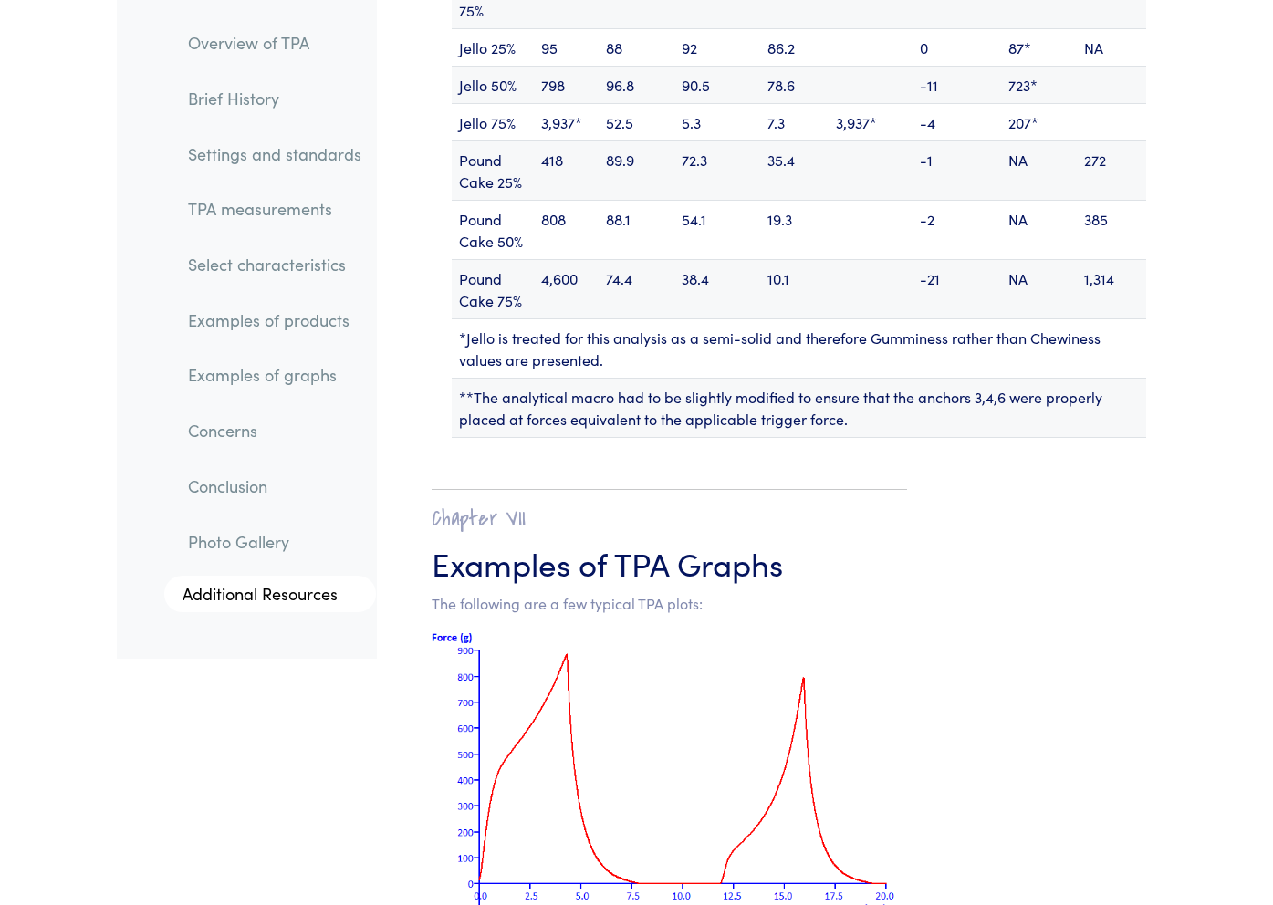
drag, startPoint x: 507, startPoint y: 704, endPoint x: 791, endPoint y: 747, distance: 287.2
copy p "This is a very stiff dough-like product whose fracture/yield is a classic examp…"
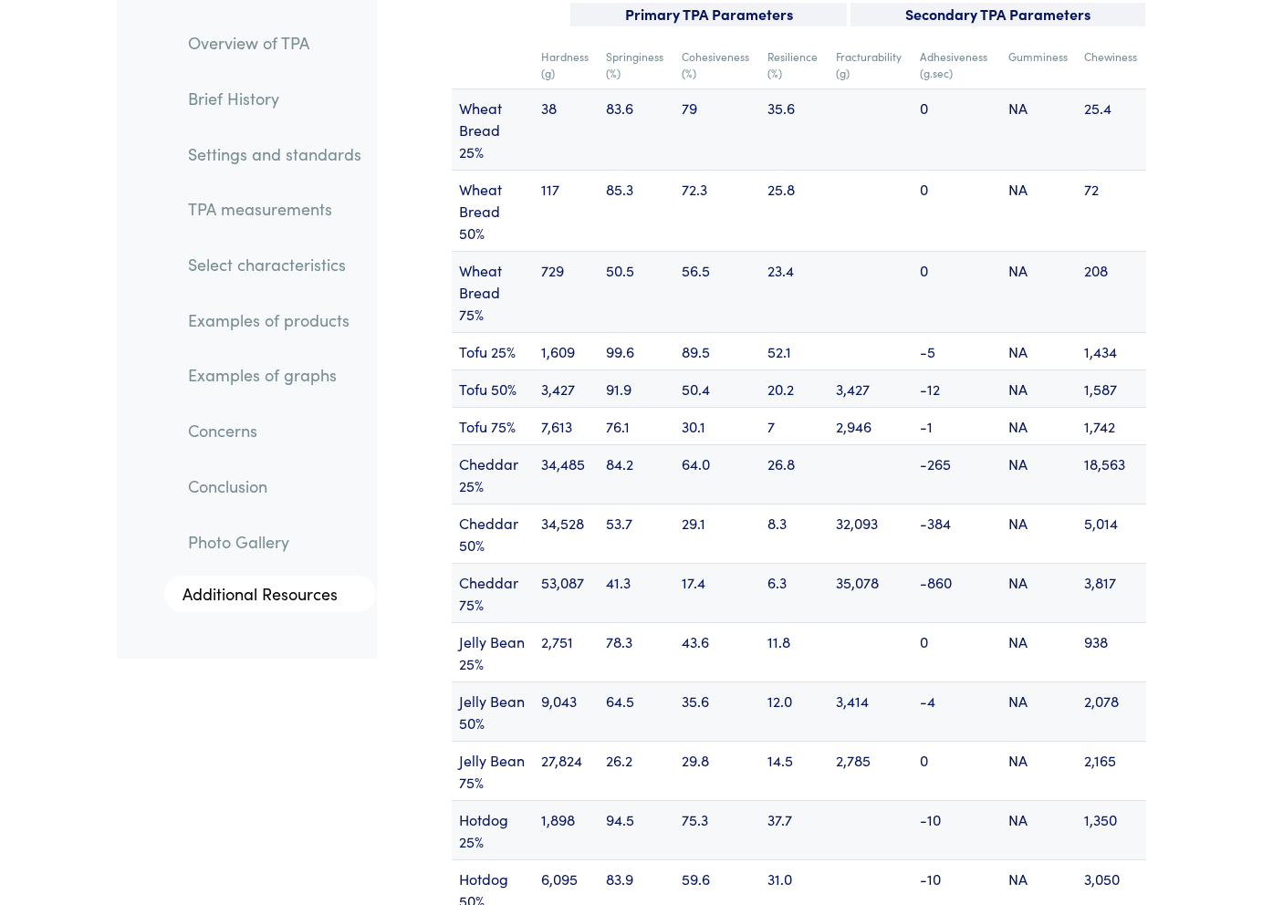
scroll to position [23896, 0]
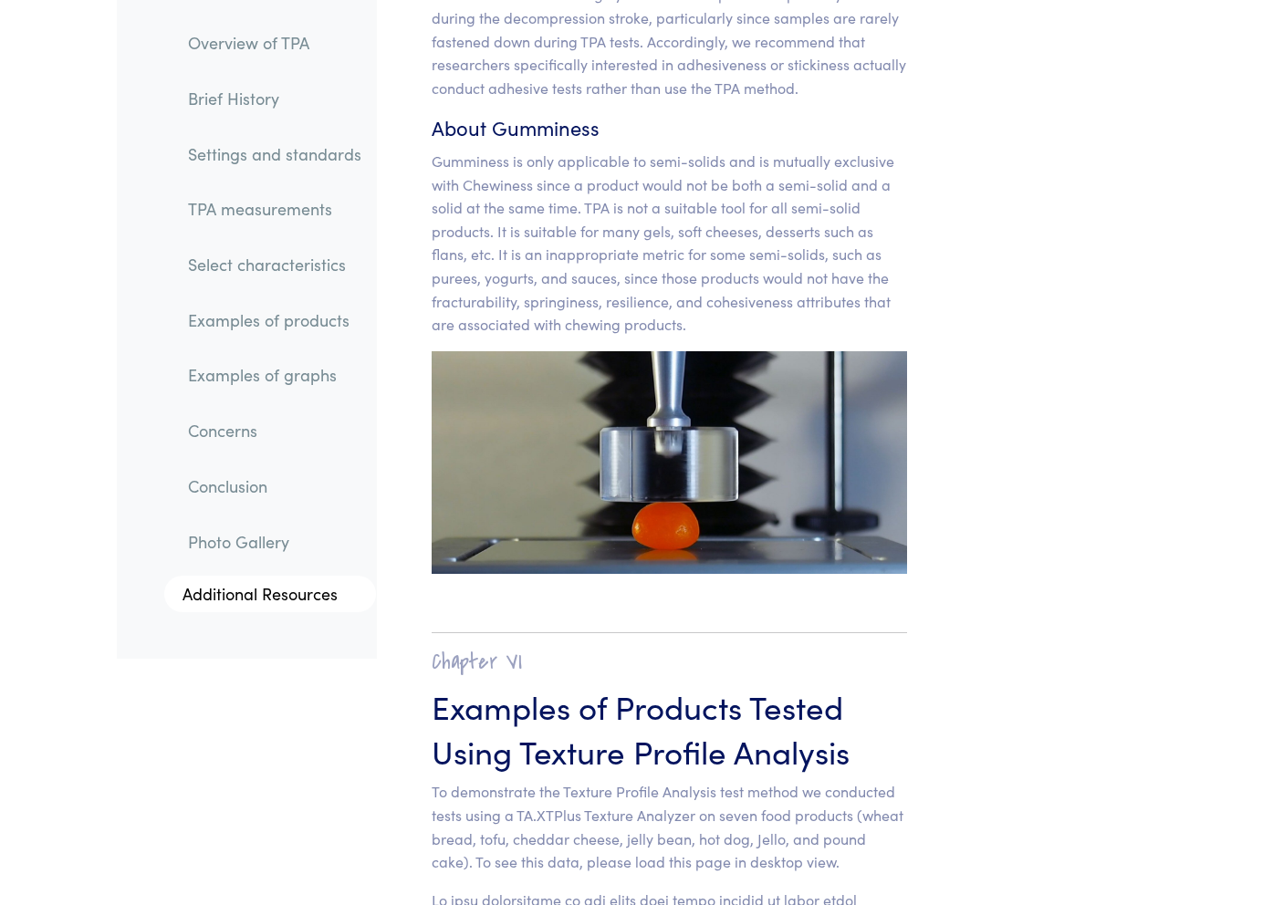
scroll to position [19647, 0]
